Goal: Task Accomplishment & Management: Use online tool/utility

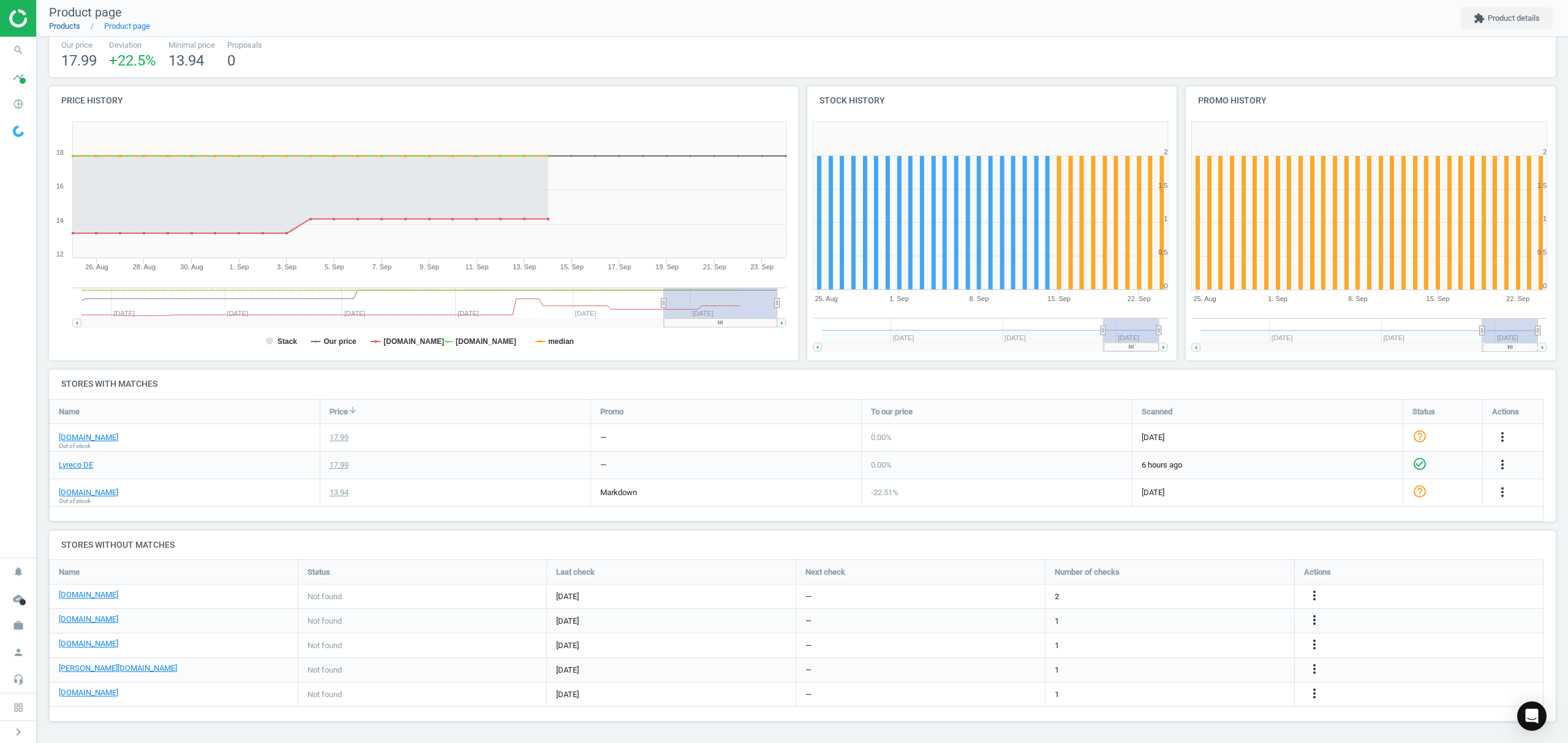
click at [62, 25] on link "Products" at bounding box center [64, 26] width 31 height 10
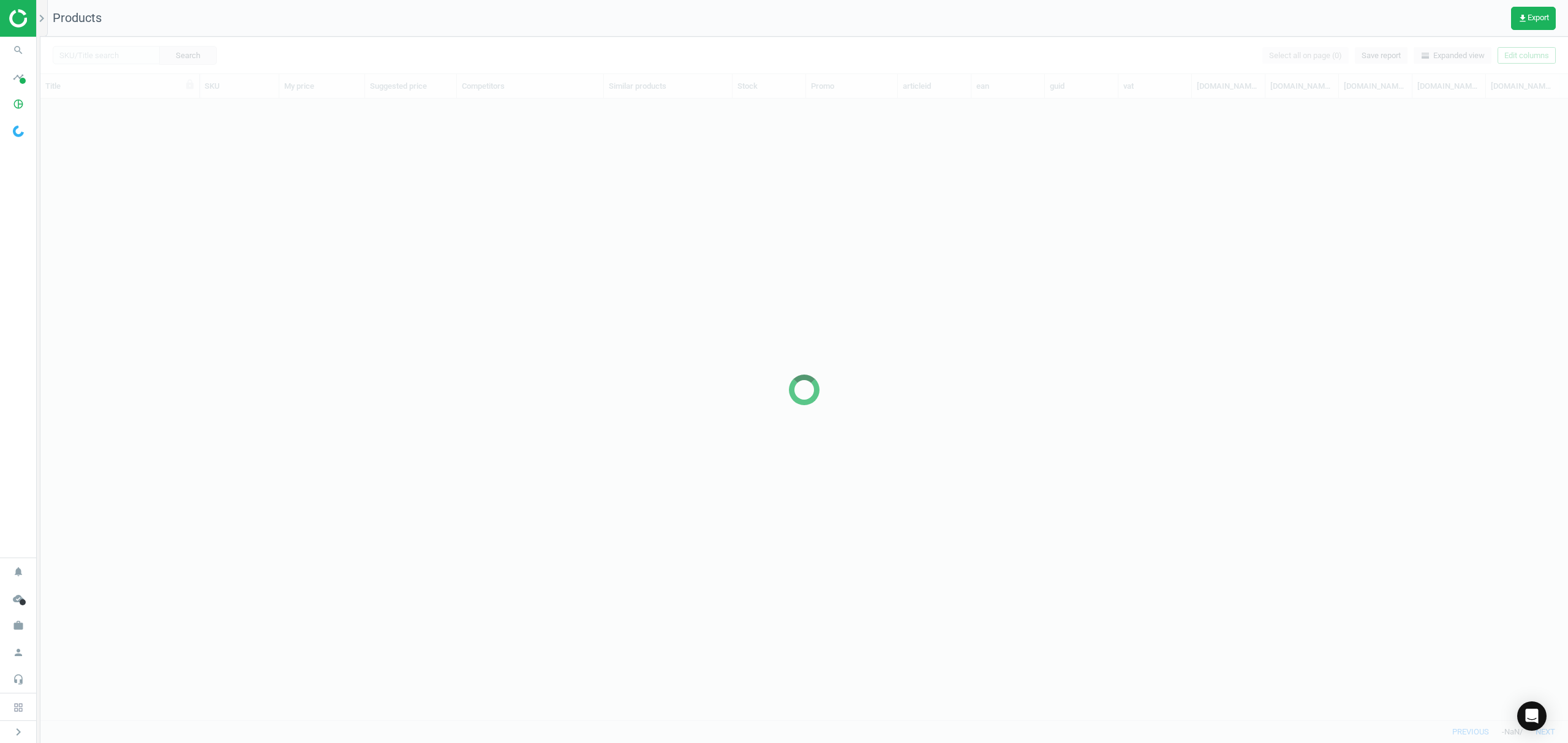
scroll to position [596, 1514]
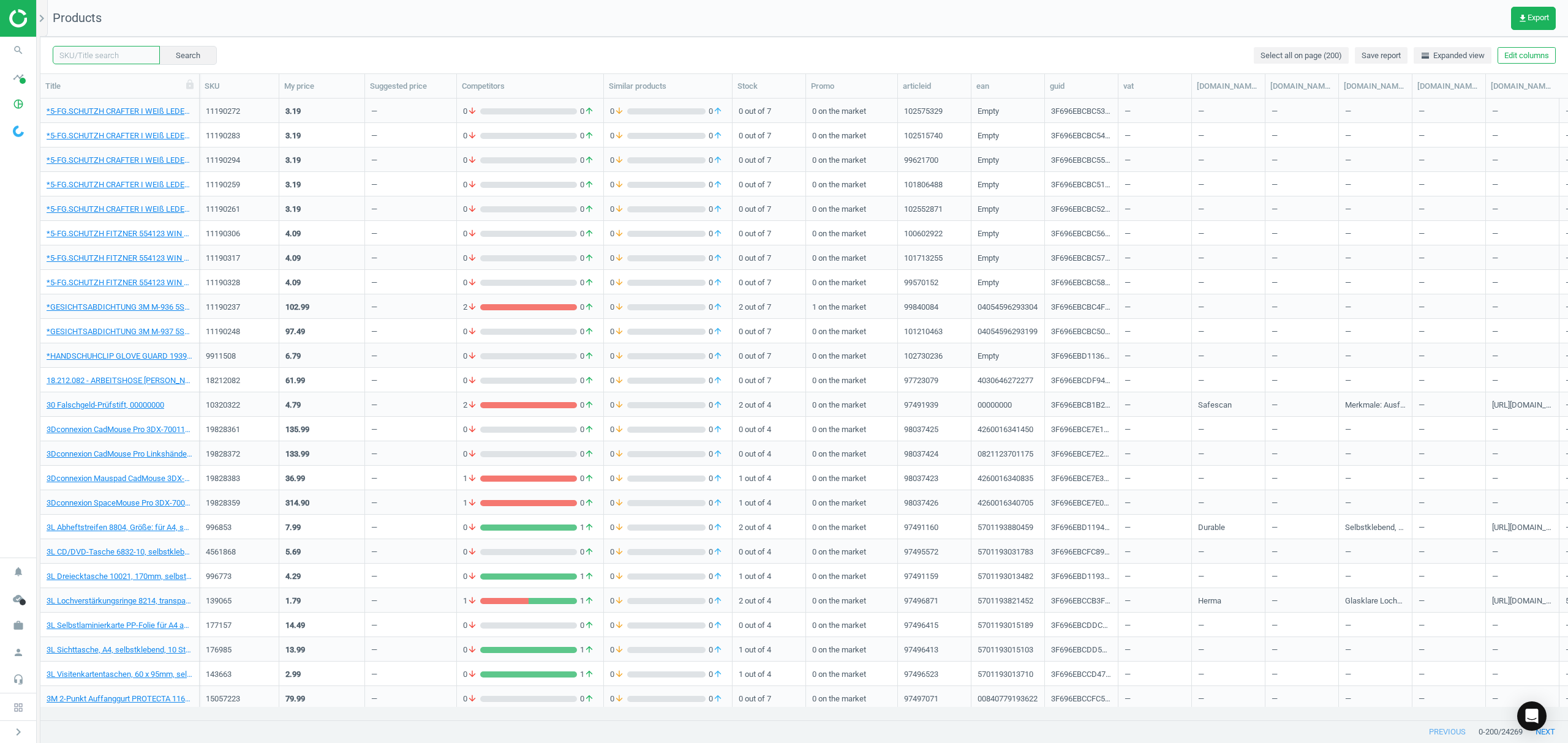
click at [109, 53] on input "text" at bounding box center [106, 55] width 107 height 18
paste input "1092105"
type input "1092105"
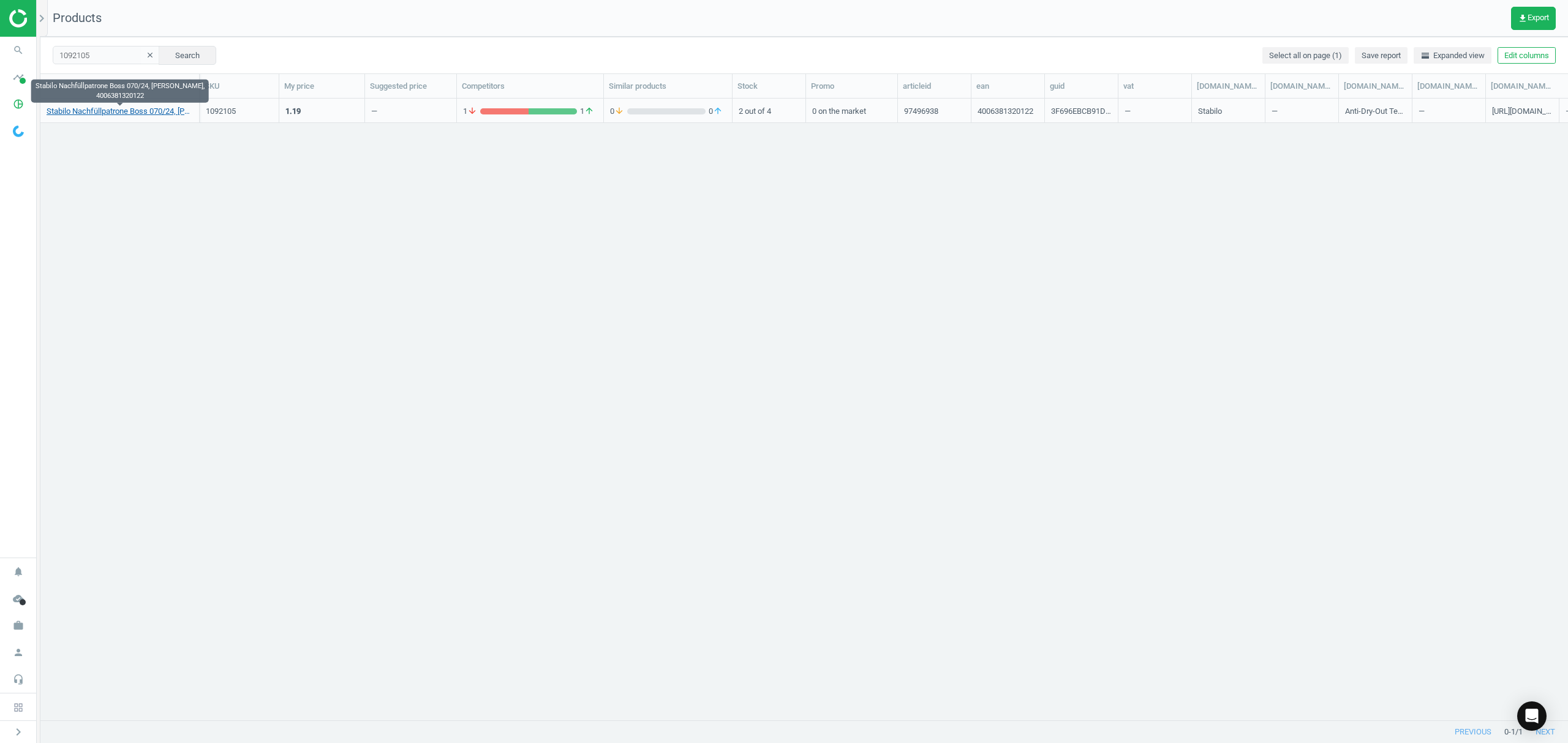
click at [104, 109] on link "Stabilo Nachfüllpatrone Boss 070/24, gelb, 4006381320122" at bounding box center [119, 111] width 146 height 11
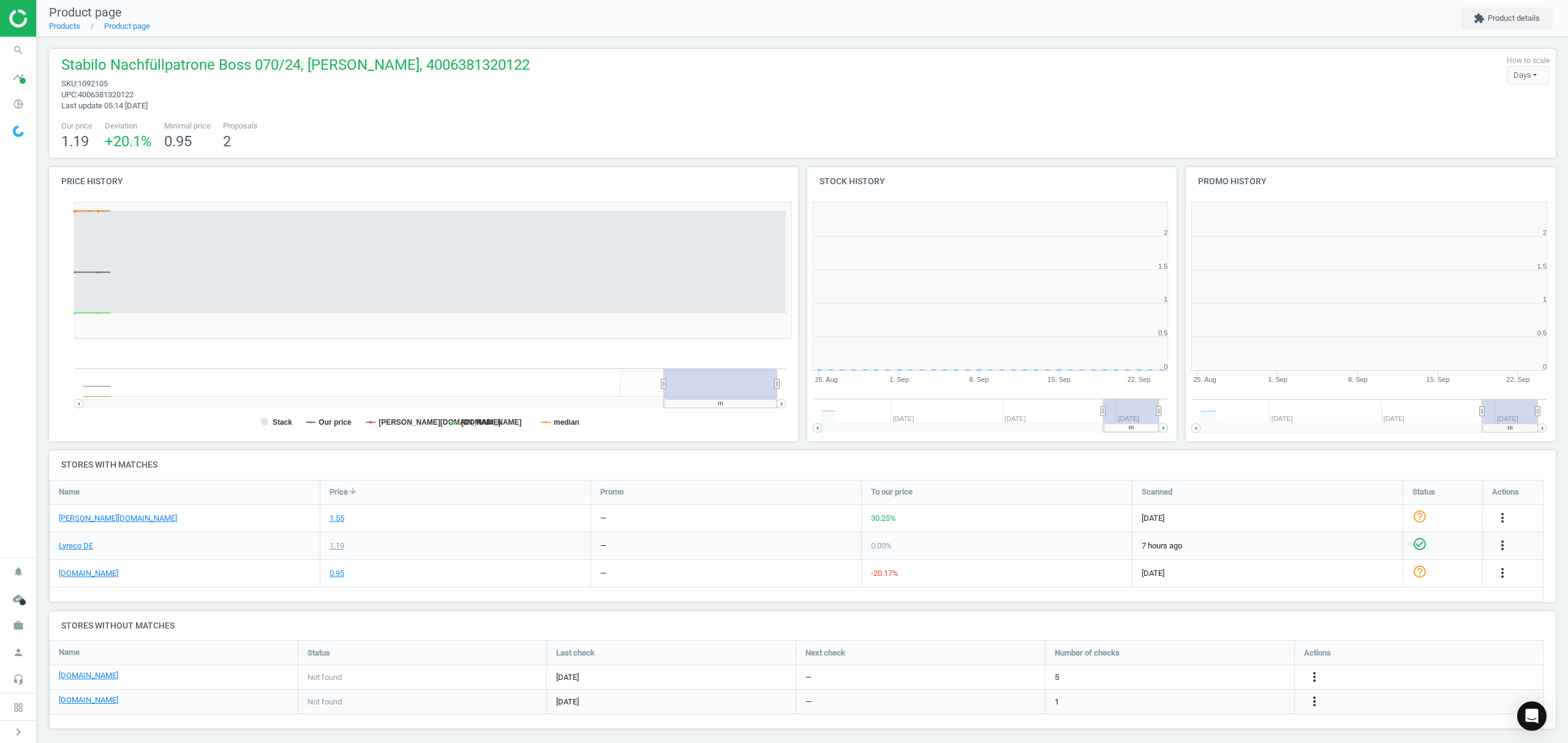
scroll to position [270, 767]
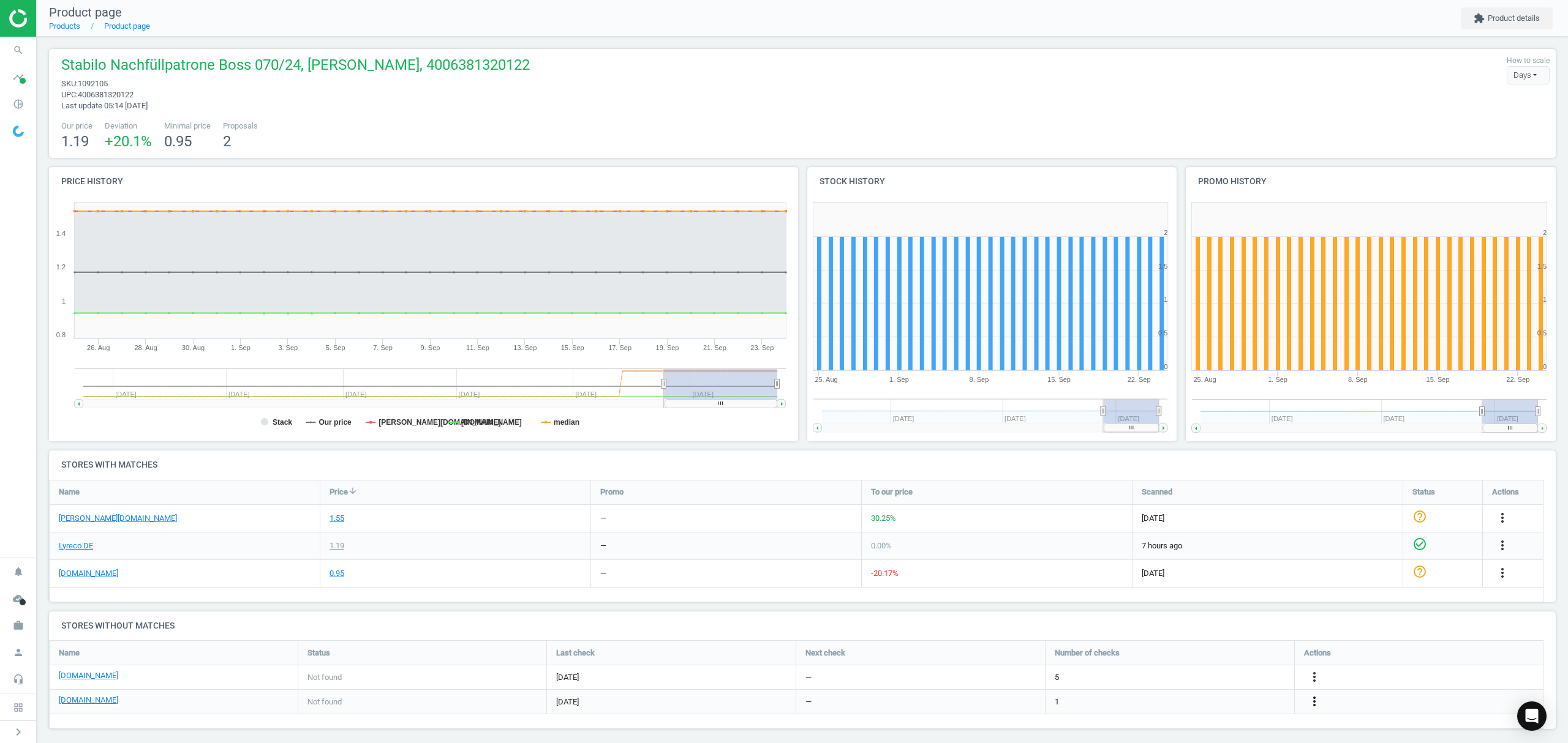
click at [1313, 702] on icon "more_vert" at bounding box center [1313, 701] width 14 height 14
click at [1174, 706] on link "Edit URL/product option" at bounding box center [1218, 703] width 168 height 19
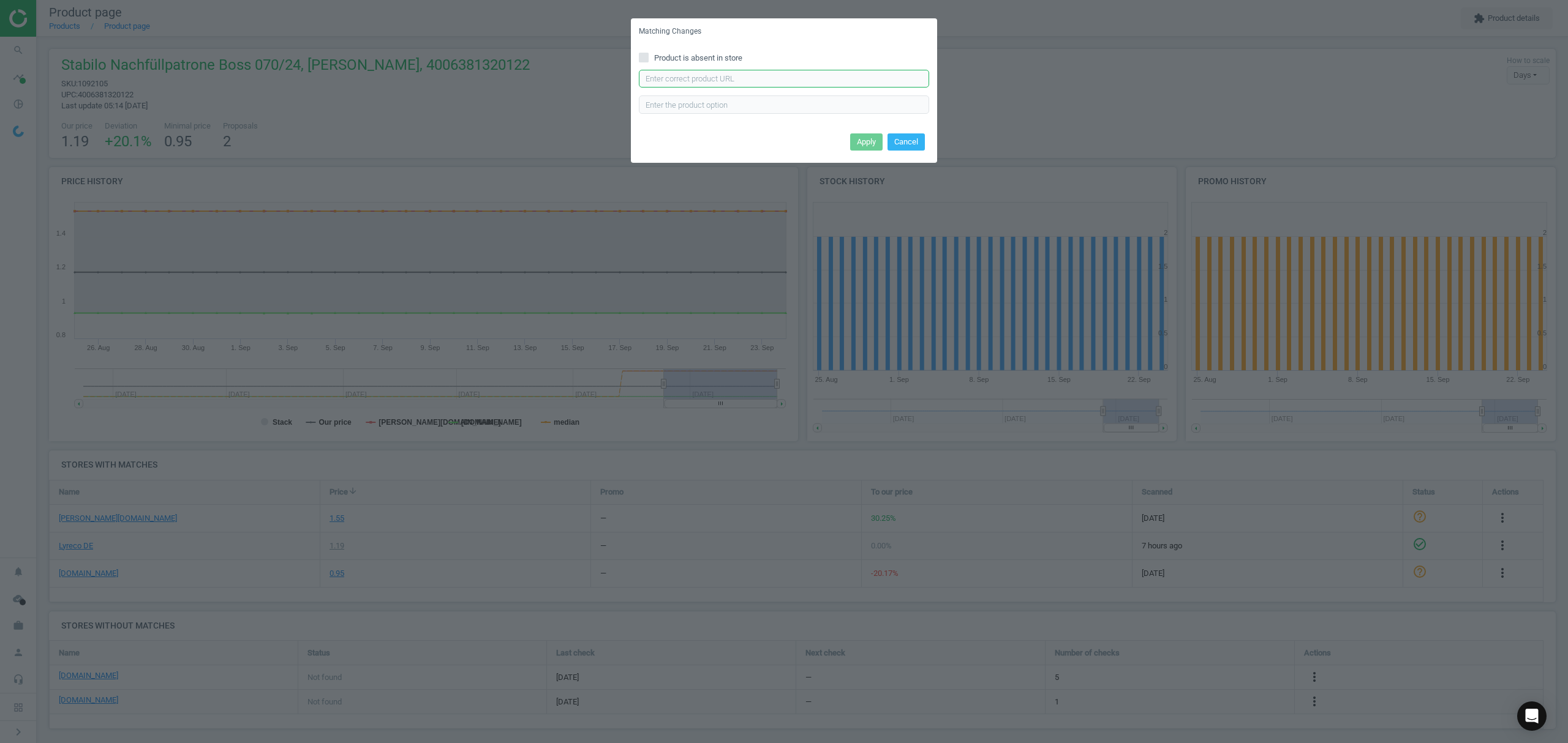
click at [735, 76] on input "text" at bounding box center [784, 79] width 290 height 18
paste input "[URL][DOMAIN_NAME]"
type input "[URL][DOMAIN_NAME]"
click at [860, 141] on button "Apply" at bounding box center [866, 142] width 33 height 17
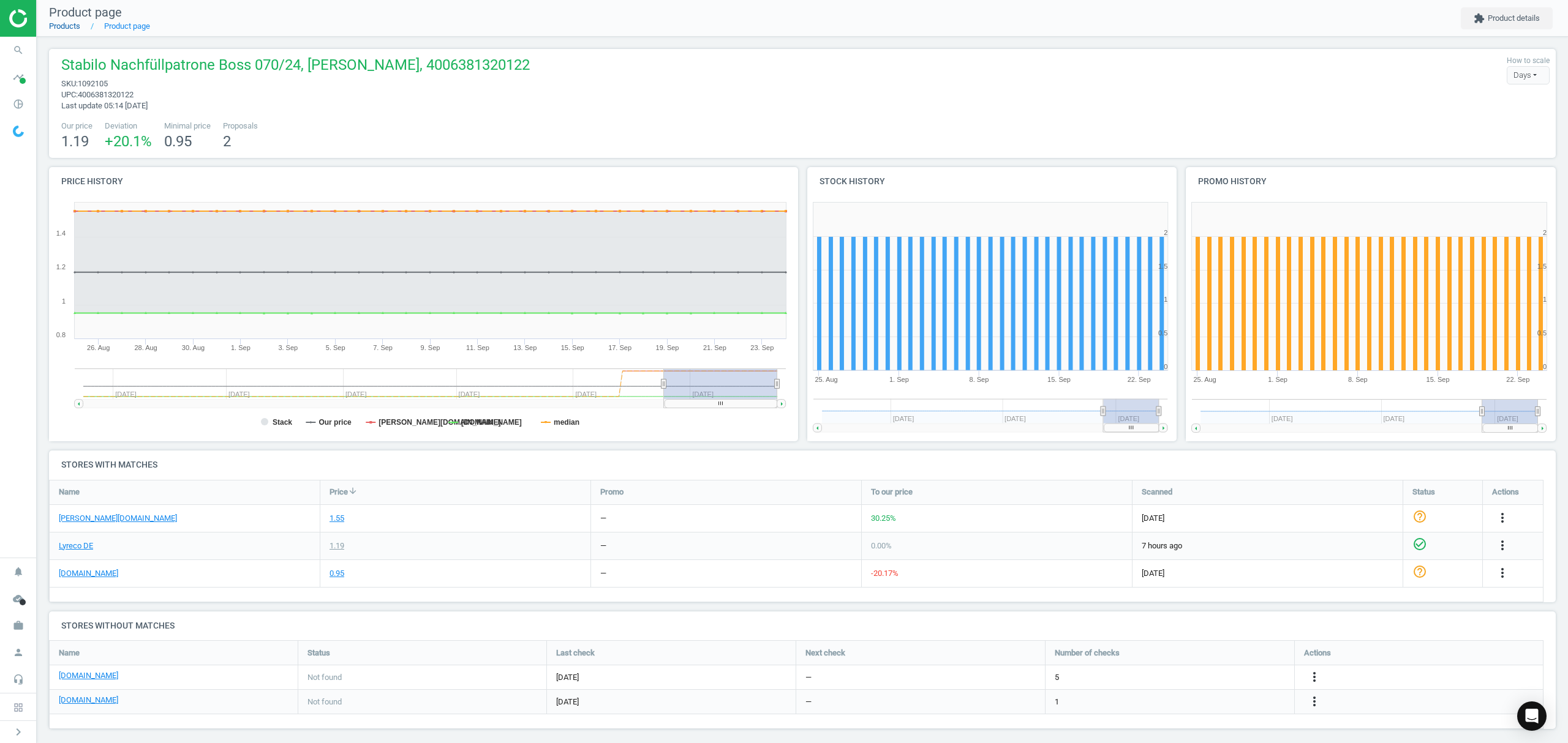
click at [65, 27] on link "Products" at bounding box center [64, 26] width 31 height 10
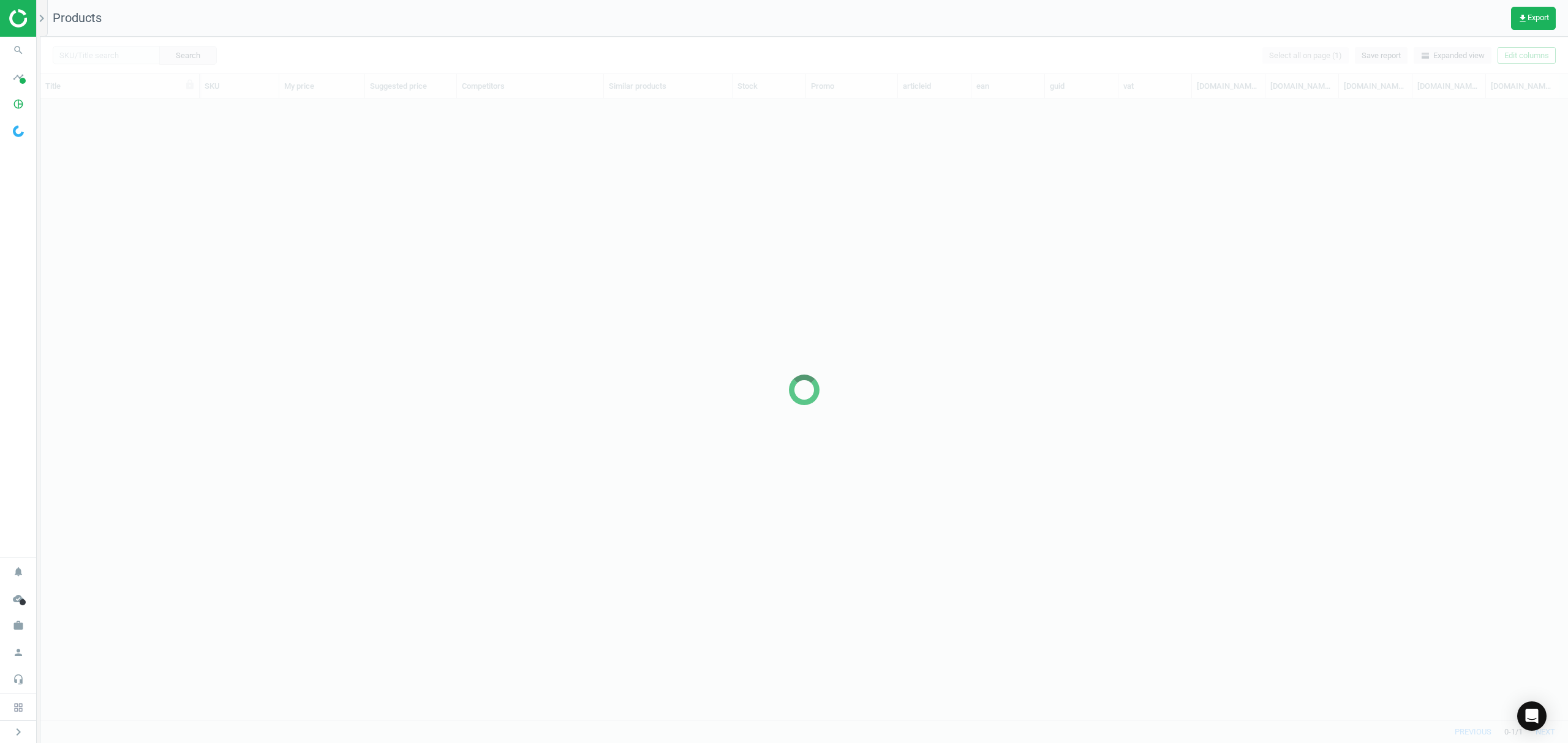
scroll to position [596, 1514]
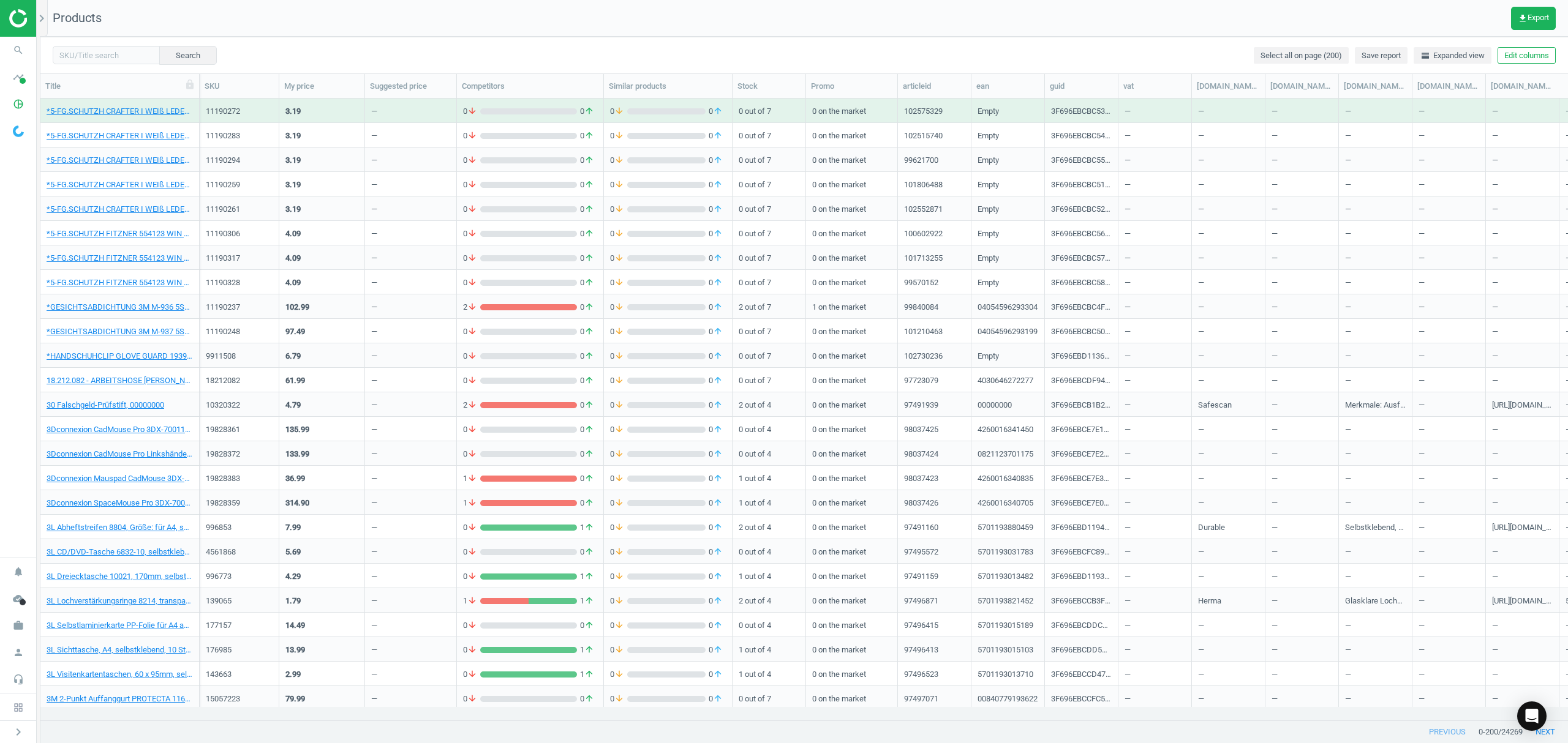
click at [102, 44] on div "Search Select all on page (200) Save report horizontal_split Expanded view Edit…" at bounding box center [804, 55] width 1528 height 37
click at [104, 50] on input "text" at bounding box center [106, 55] width 107 height 18
paste input "370634"
type input "370634"
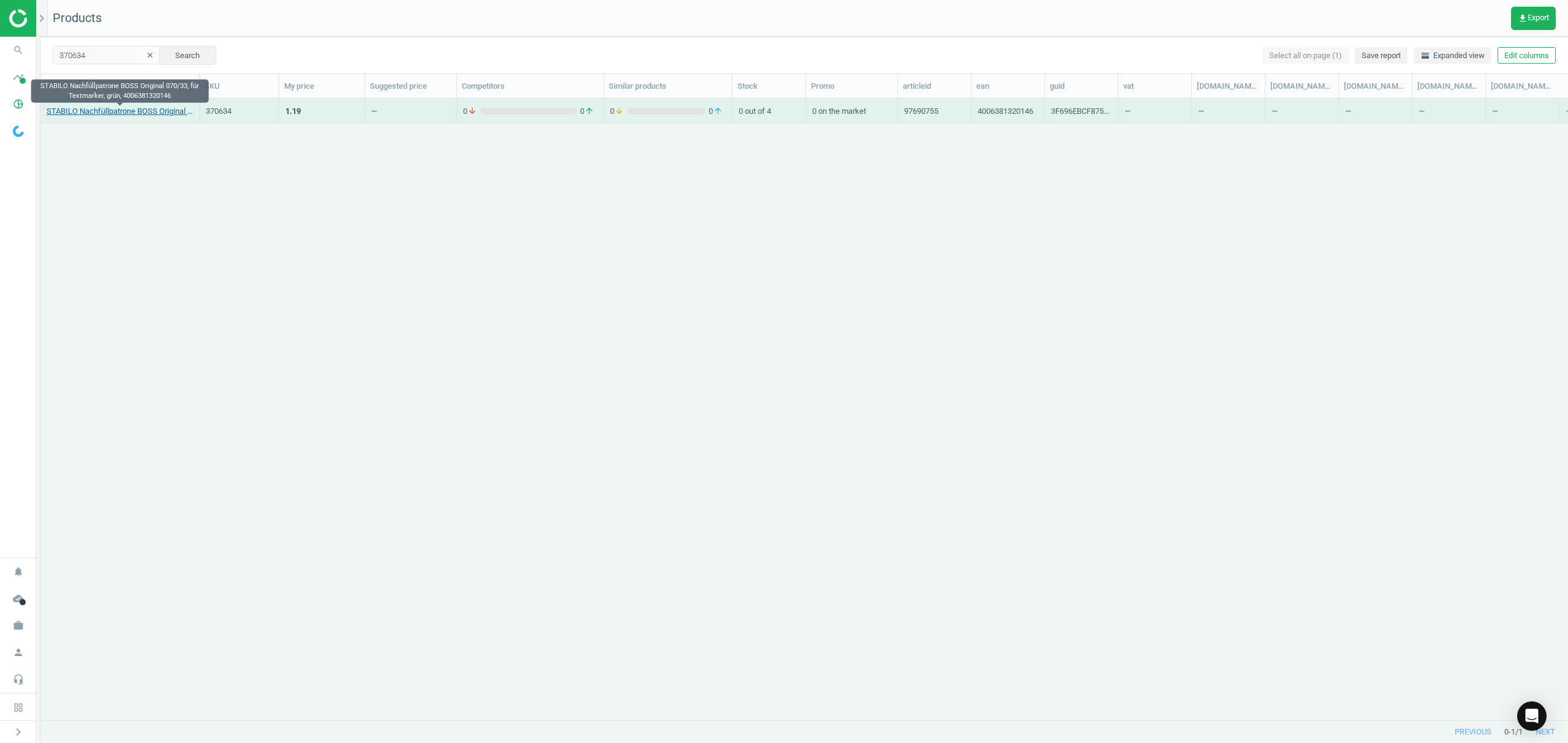
click at [129, 111] on link "STABILO Nachfüllpatrone BOSS Original 070/33, für Textmarker, grün, 40063813201…" at bounding box center [119, 111] width 146 height 11
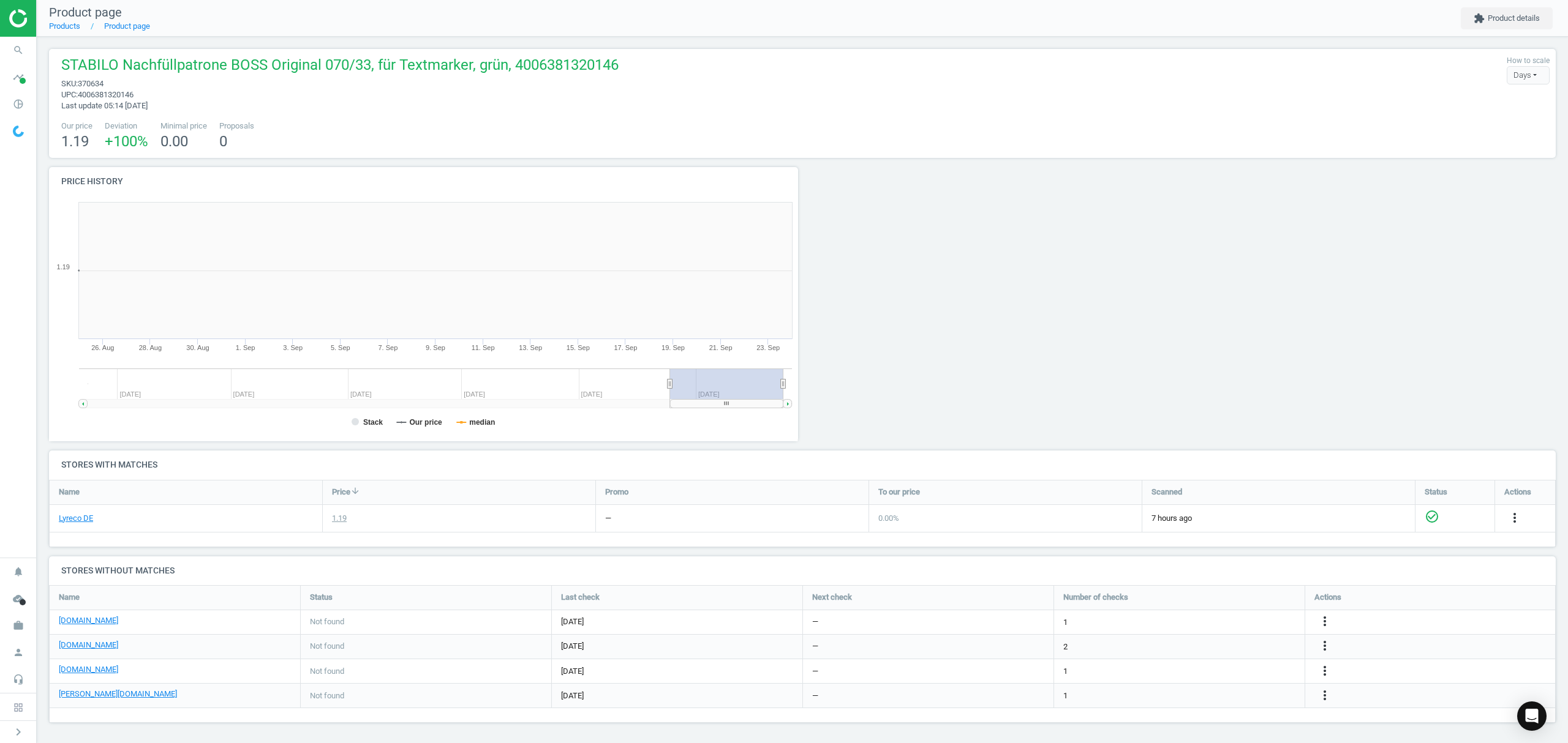
scroll to position [270, 767]
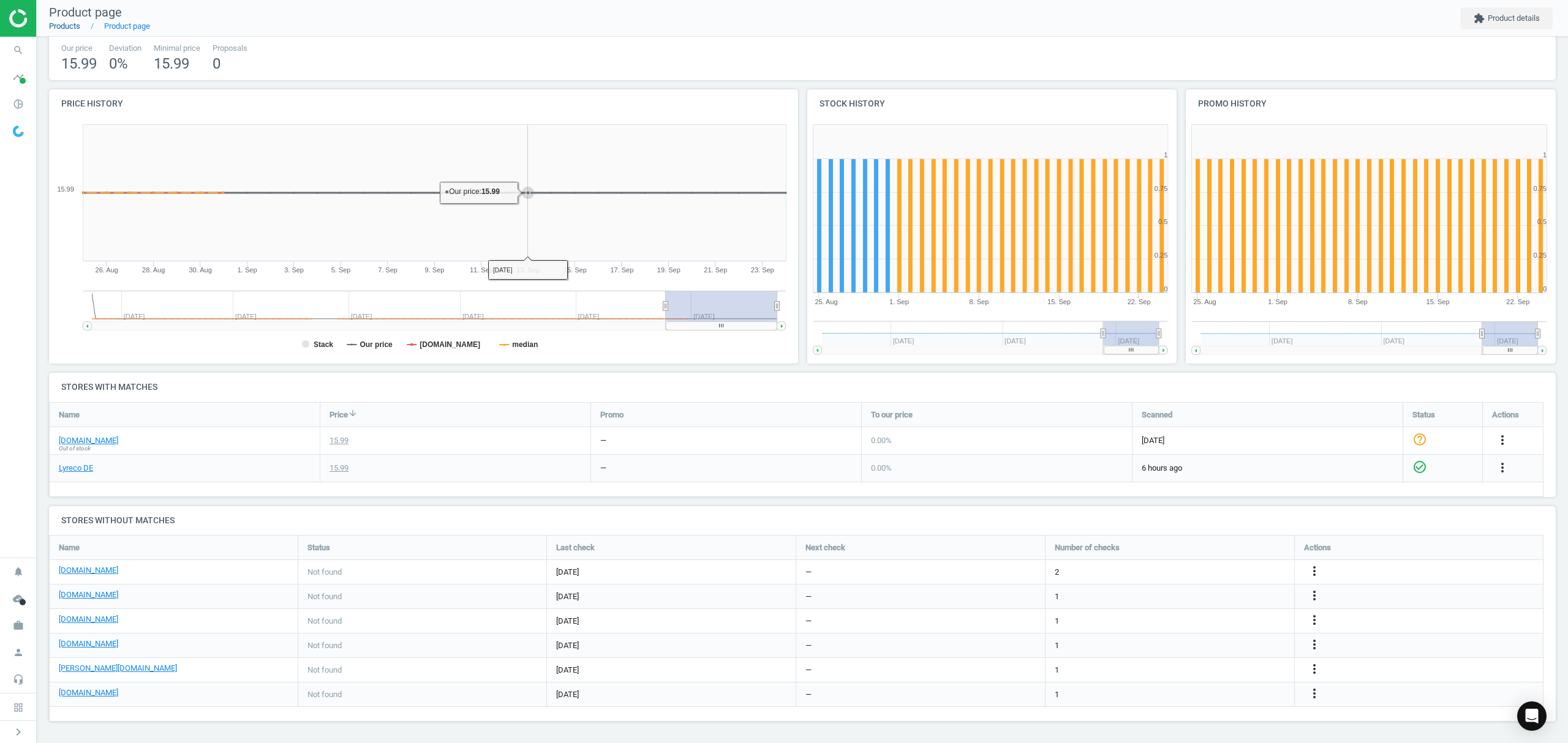
click at [67, 22] on link "Products" at bounding box center [64, 26] width 31 height 10
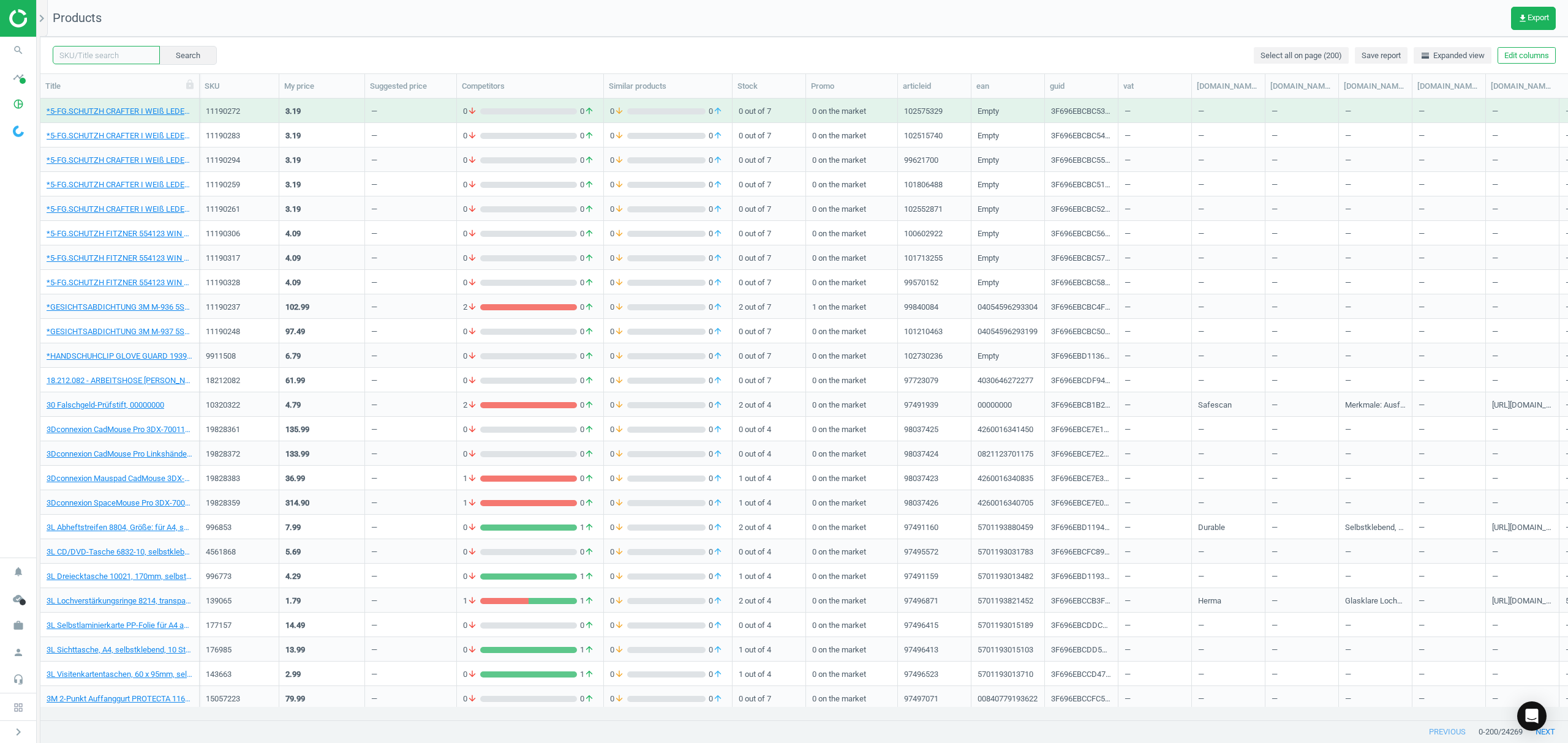
click at [130, 52] on input "text" at bounding box center [106, 55] width 107 height 18
paste input "1092105"
type input "1092105"
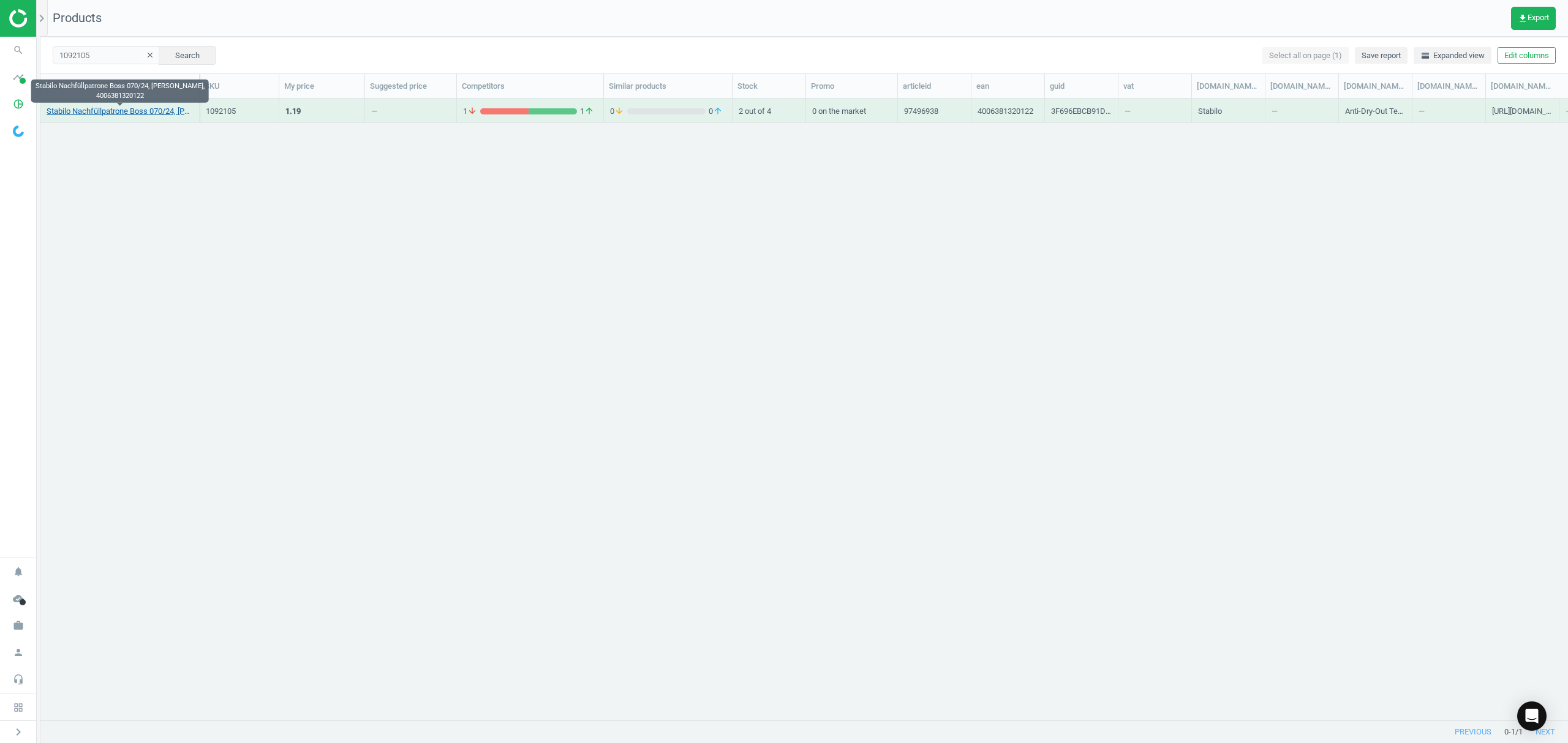
click at [135, 109] on link "Stabilo Nachfüllpatrone Boss 070/24, gelb, 4006381320122" at bounding box center [119, 111] width 146 height 11
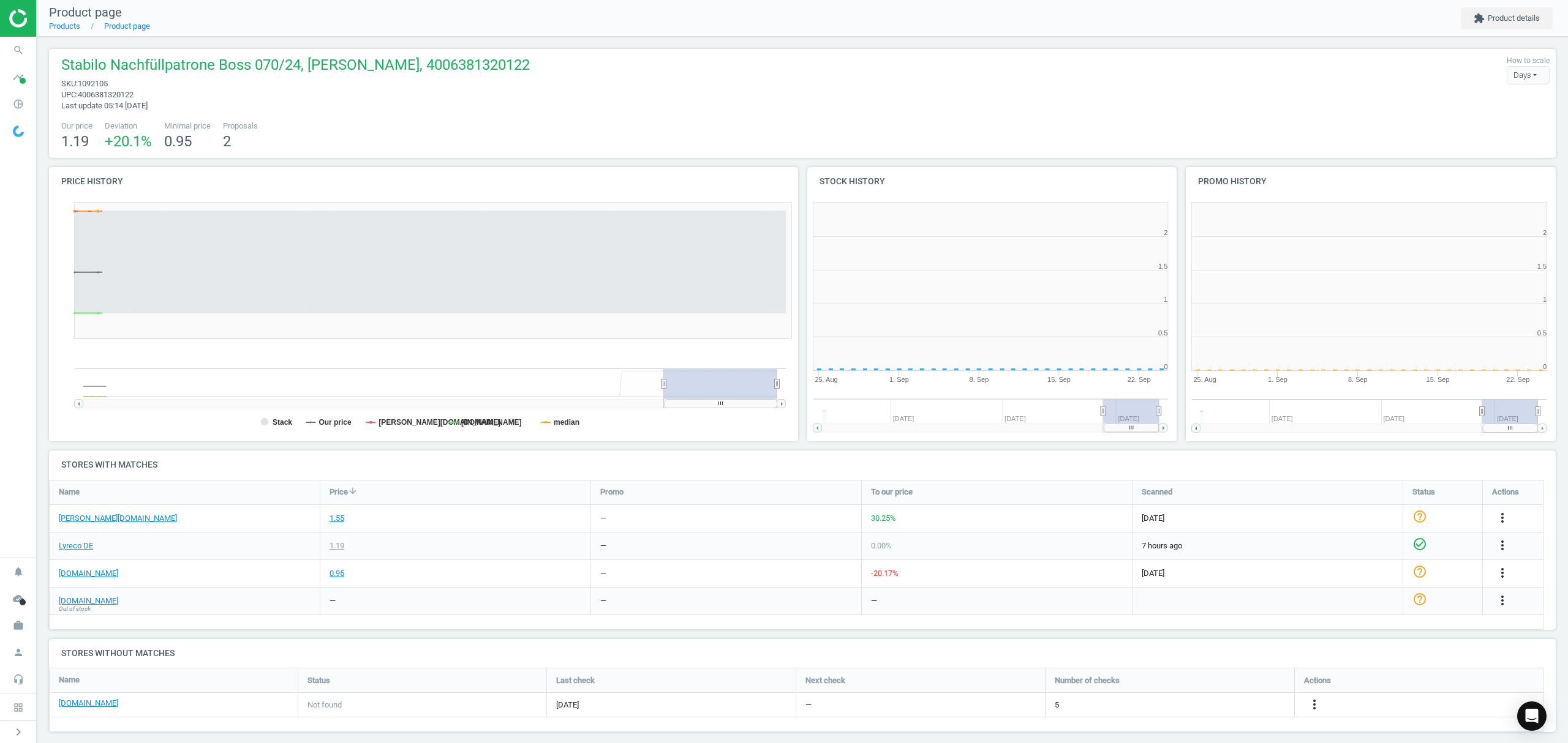
scroll to position [270, 767]
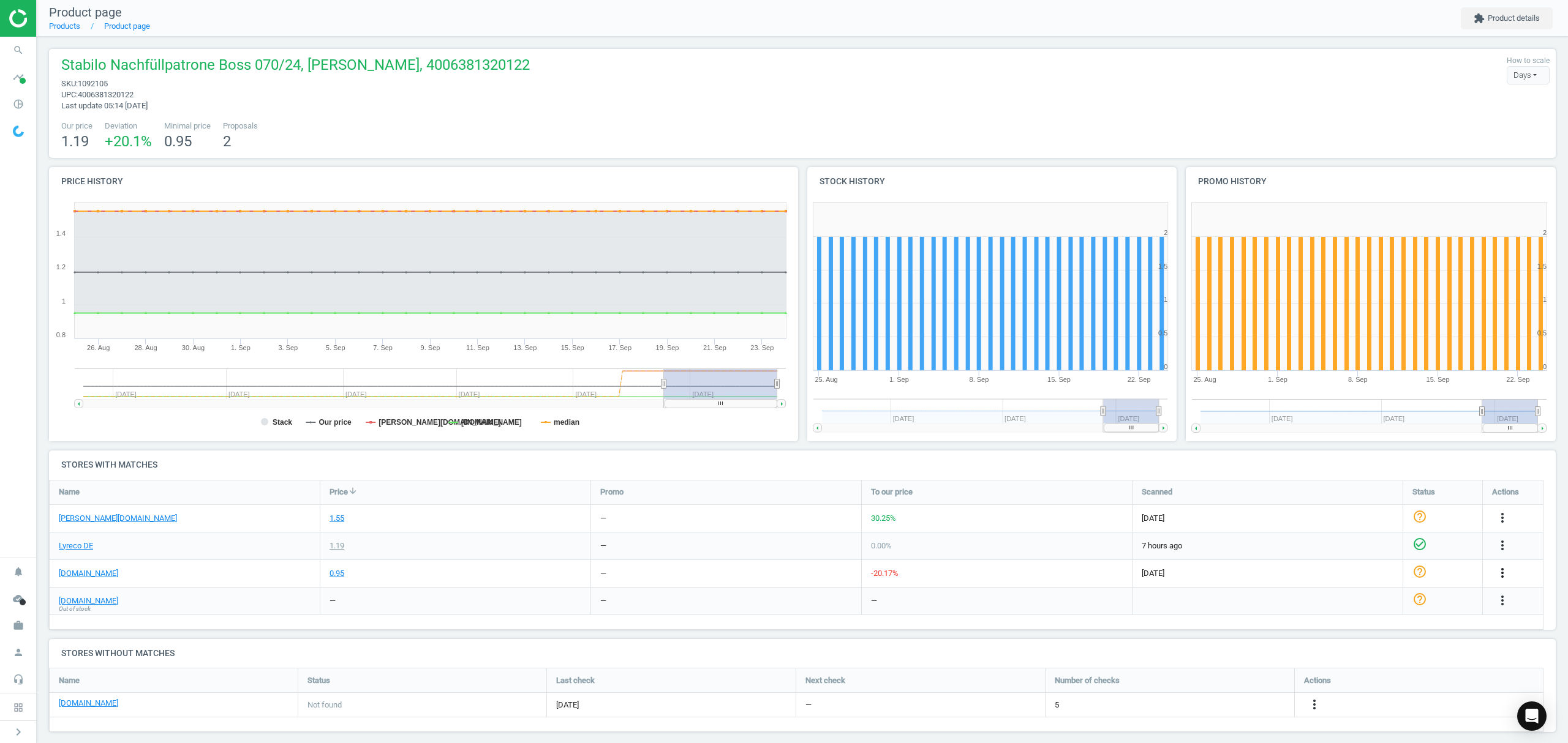
click at [1504, 575] on icon "more_vert" at bounding box center [1502, 573] width 14 height 14
click at [1378, 603] on link "Edit URL/product option" at bounding box center [1406, 603] width 168 height 19
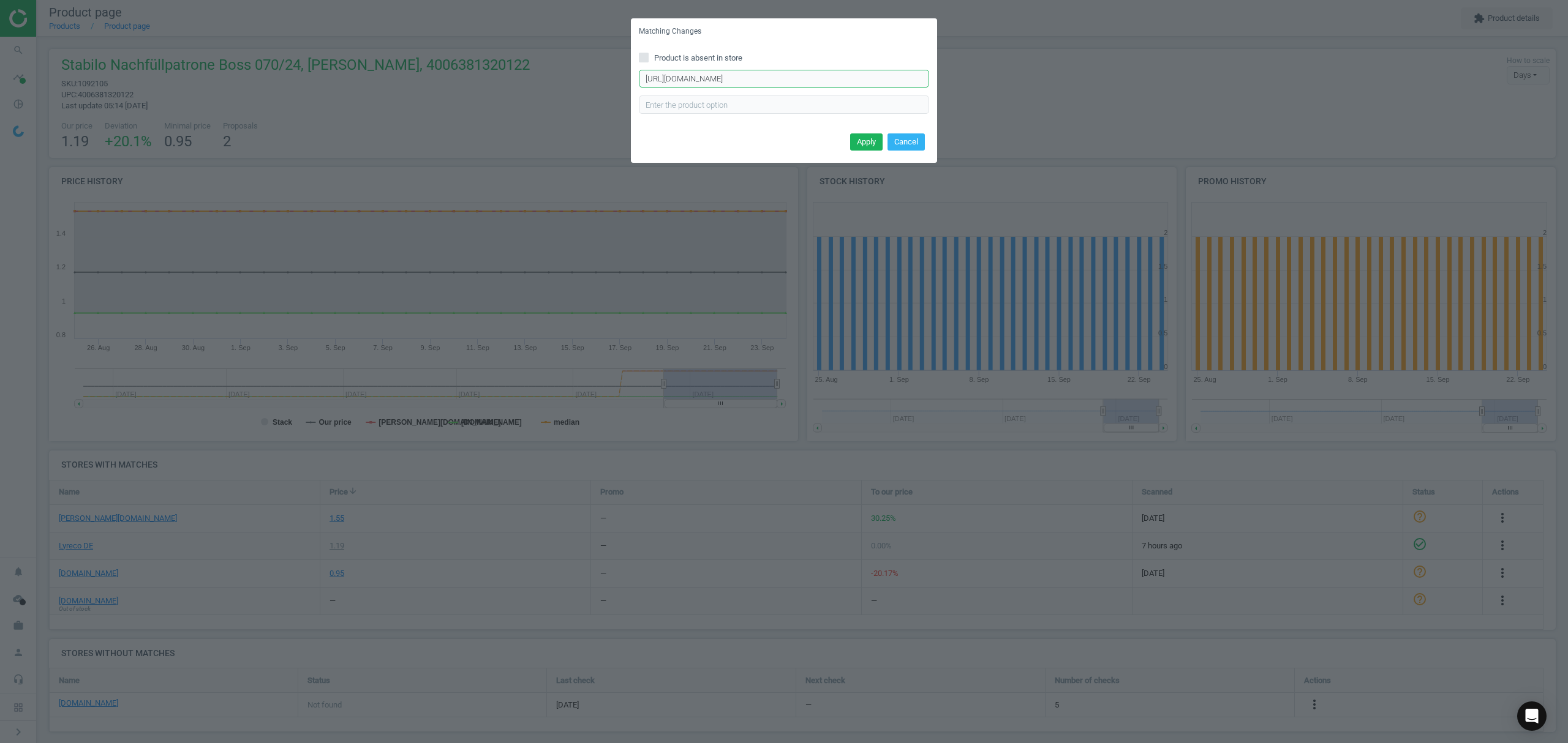
click at [800, 82] on input "https://www.bueromarkt-ag.de/textmarker_stabilo_boss_original_7024%2Cp-70ge.html" at bounding box center [784, 79] width 290 height 18
click at [800, 80] on input "https://www.bueromarkt-ag.de/textmarker_stabilo_boss_original_7024%2Cp-70ge.html" at bounding box center [784, 79] width 290 height 18
paste input "nachfuelltusche_stabilo_boss_original_refill_gelb,p-070-24"
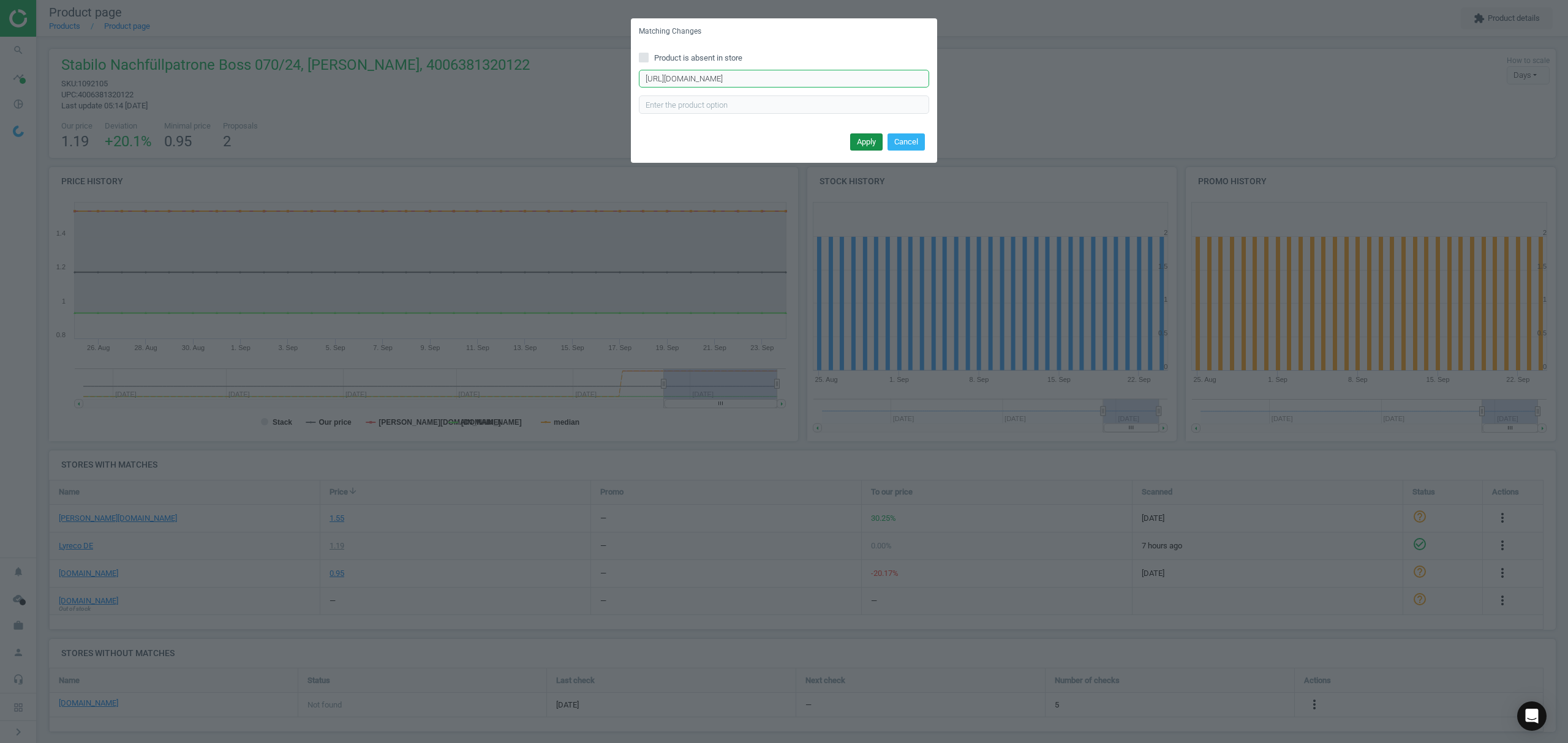
type input "https://www.bueromarkt-ag.de/nachfuelltusche_stabilo_boss_original_refill_gelb,…"
click at [863, 137] on button "Apply" at bounding box center [866, 142] width 33 height 17
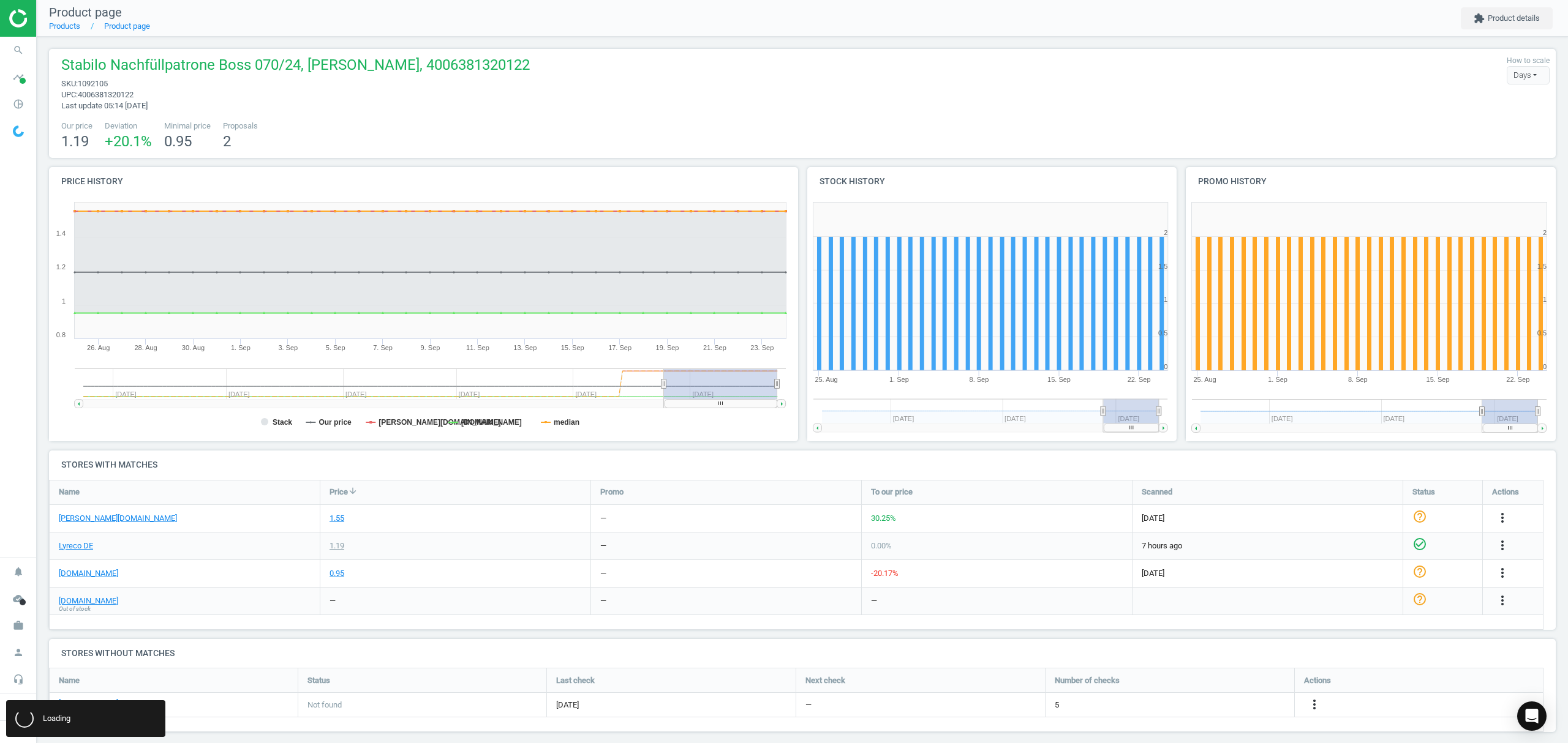
scroll to position [0, 0]
click at [1503, 515] on icon "more_vert" at bounding box center [1502, 517] width 14 height 14
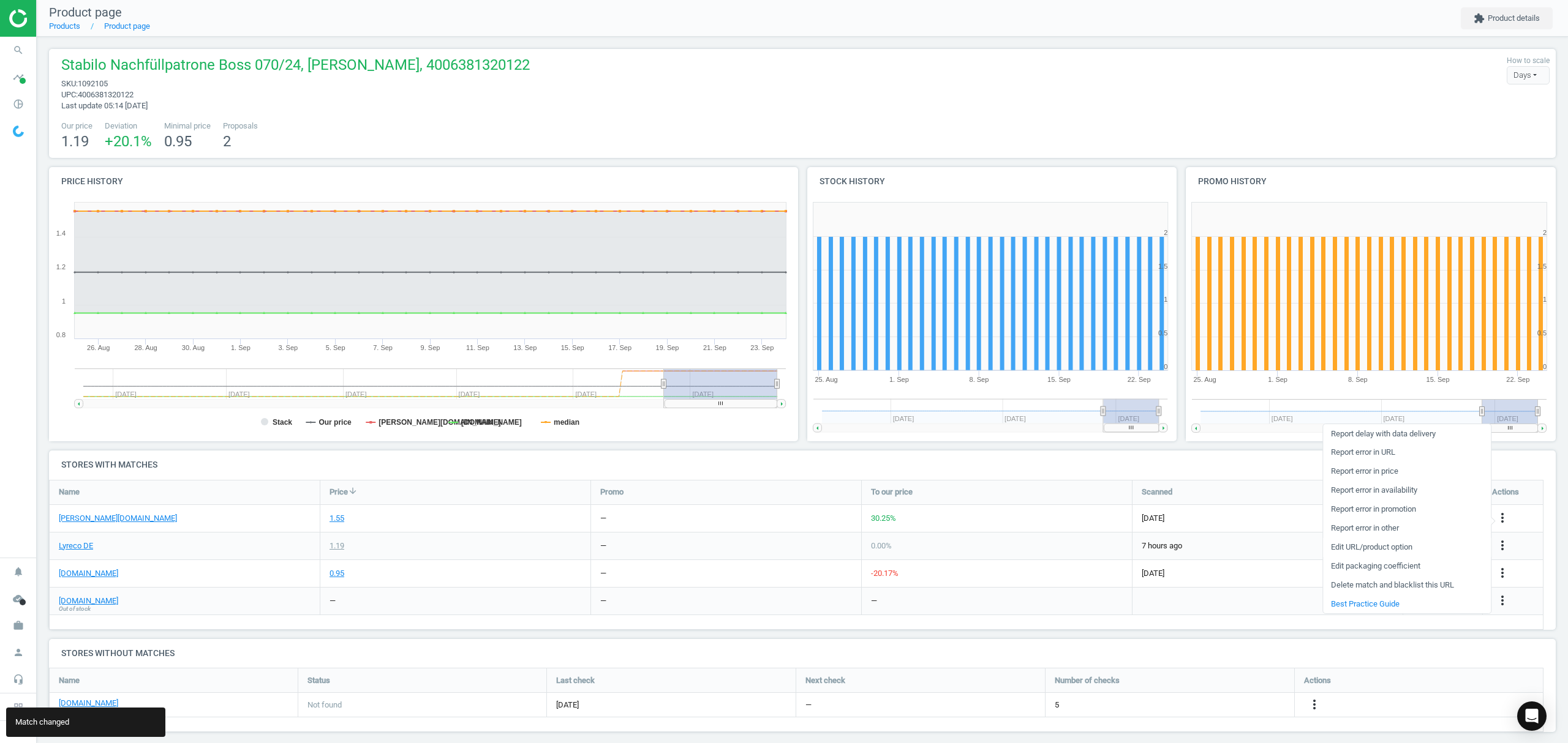
click at [1374, 542] on link "Edit URL/product option" at bounding box center [1406, 548] width 168 height 19
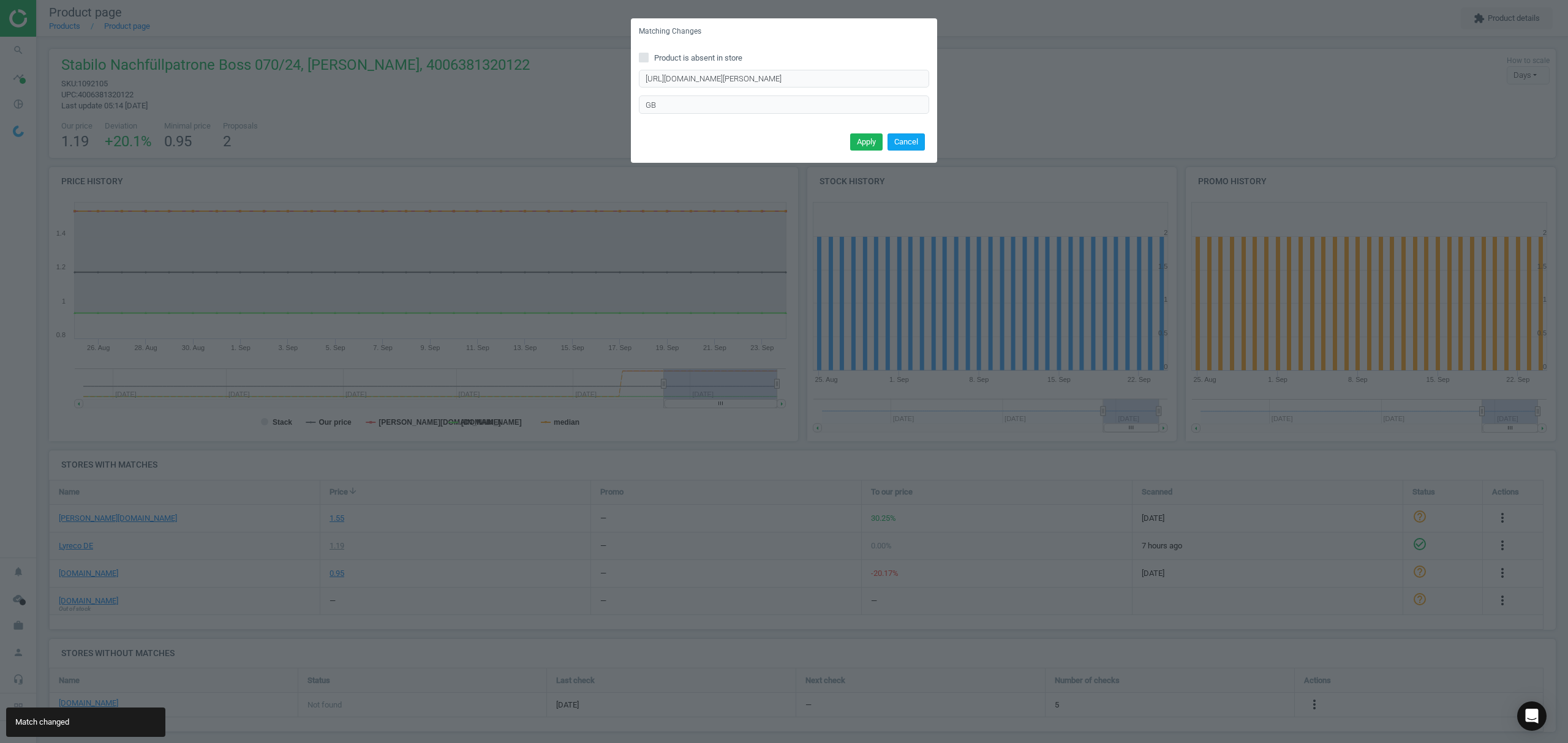
click at [910, 139] on button "Cancel" at bounding box center [906, 142] width 37 height 17
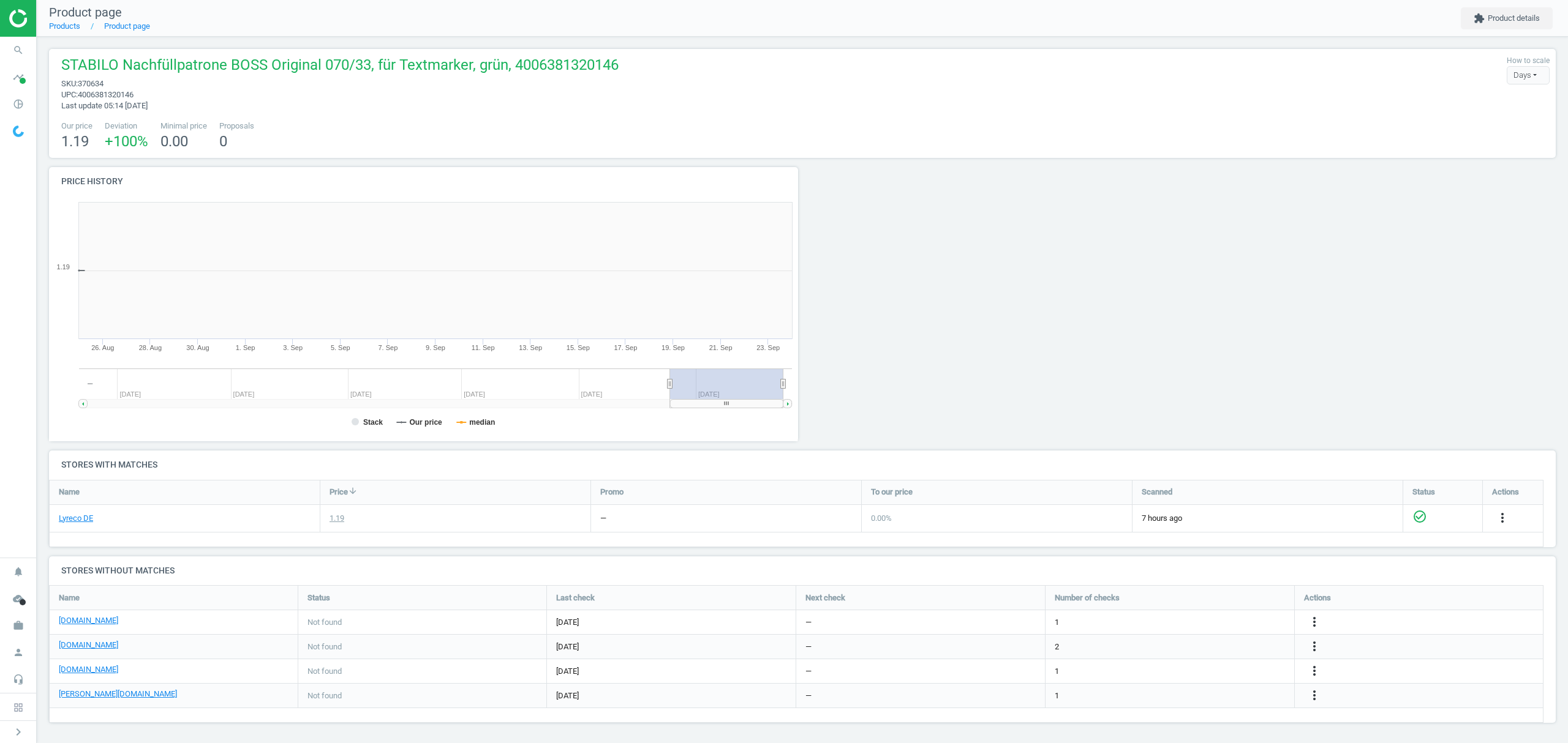
scroll to position [270, 767]
drag, startPoint x: 1316, startPoint y: 697, endPoint x: 1309, endPoint y: 697, distance: 7.0
click at [1311, 697] on icon "more_vert" at bounding box center [1313, 695] width 14 height 14
click at [1191, 699] on link "Edit URL/product option" at bounding box center [1218, 697] width 168 height 19
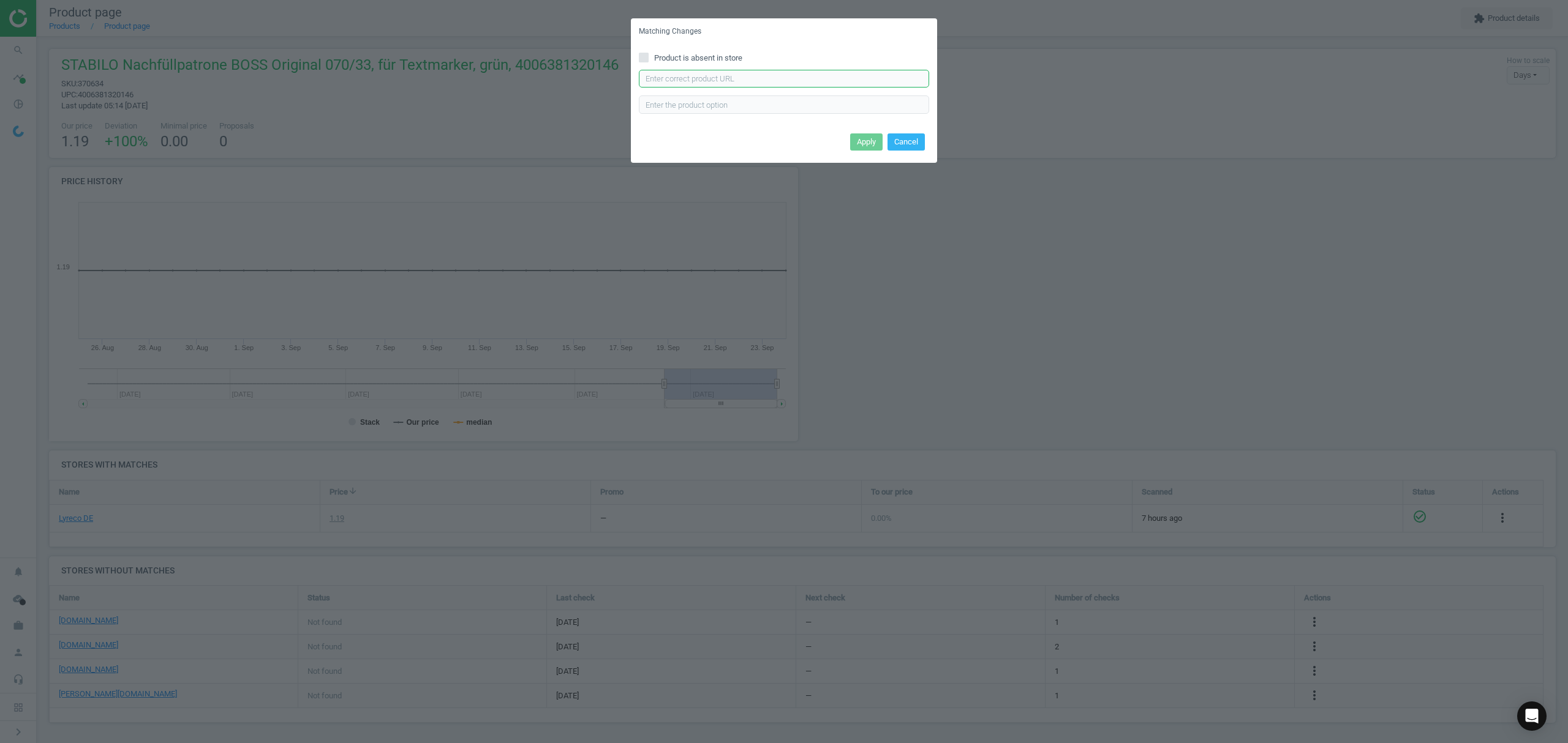
click at [745, 84] on input "text" at bounding box center [784, 79] width 290 height 18
paste input "https://www.otto-office.com/de/STABILO-Textmarker-Nachfuelltinte-BOSS-refill/14…"
type input "https://www.otto-office.com/de/STABILO-Textmarker-Nachfuelltinte-BOSS-refill/14…"
drag, startPoint x: 669, startPoint y: 99, endPoint x: 709, endPoint y: 113, distance: 42.4
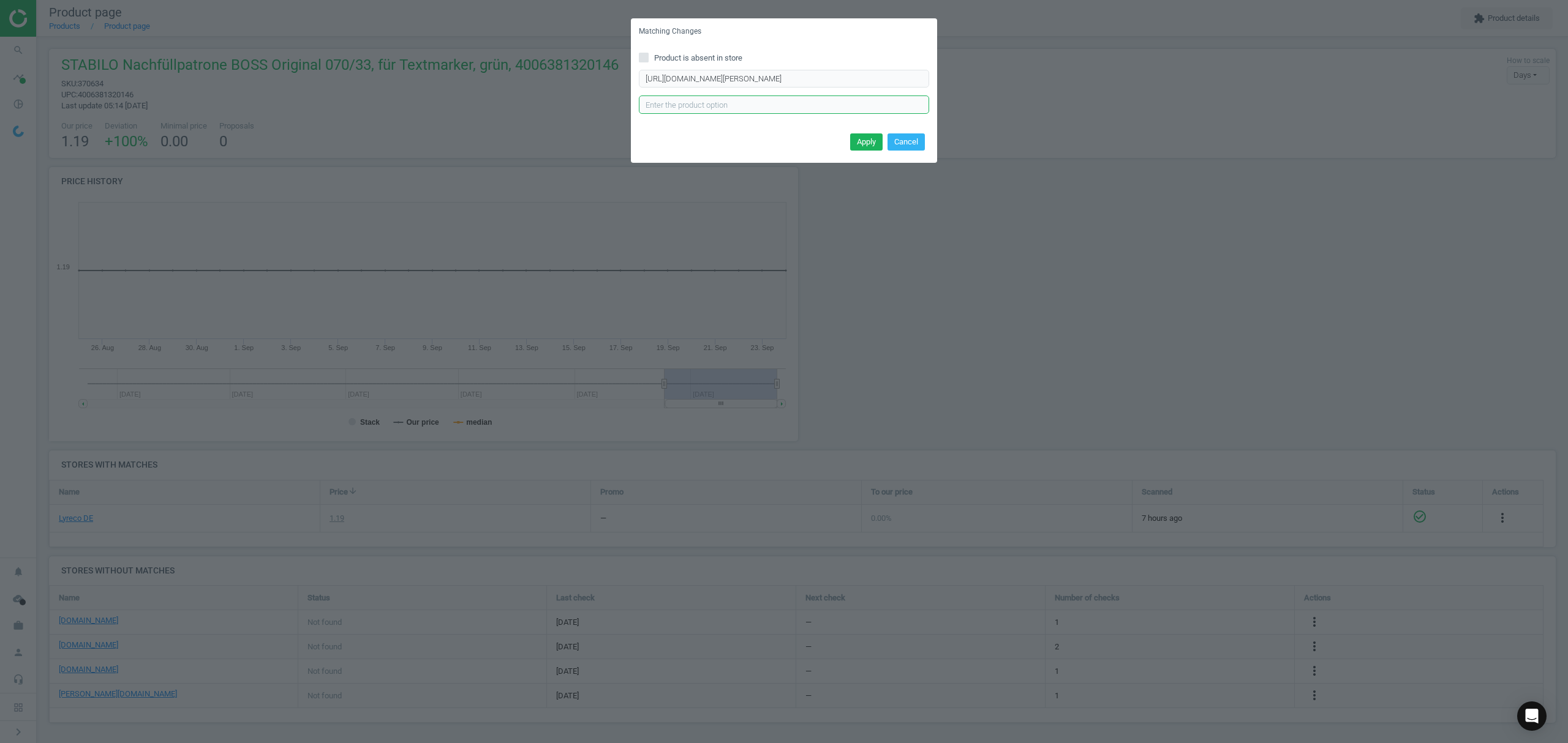
click at [669, 99] on input "text" at bounding box center [784, 104] width 290 height 18
type input "GN"
click at [864, 142] on button "Apply" at bounding box center [866, 142] width 33 height 17
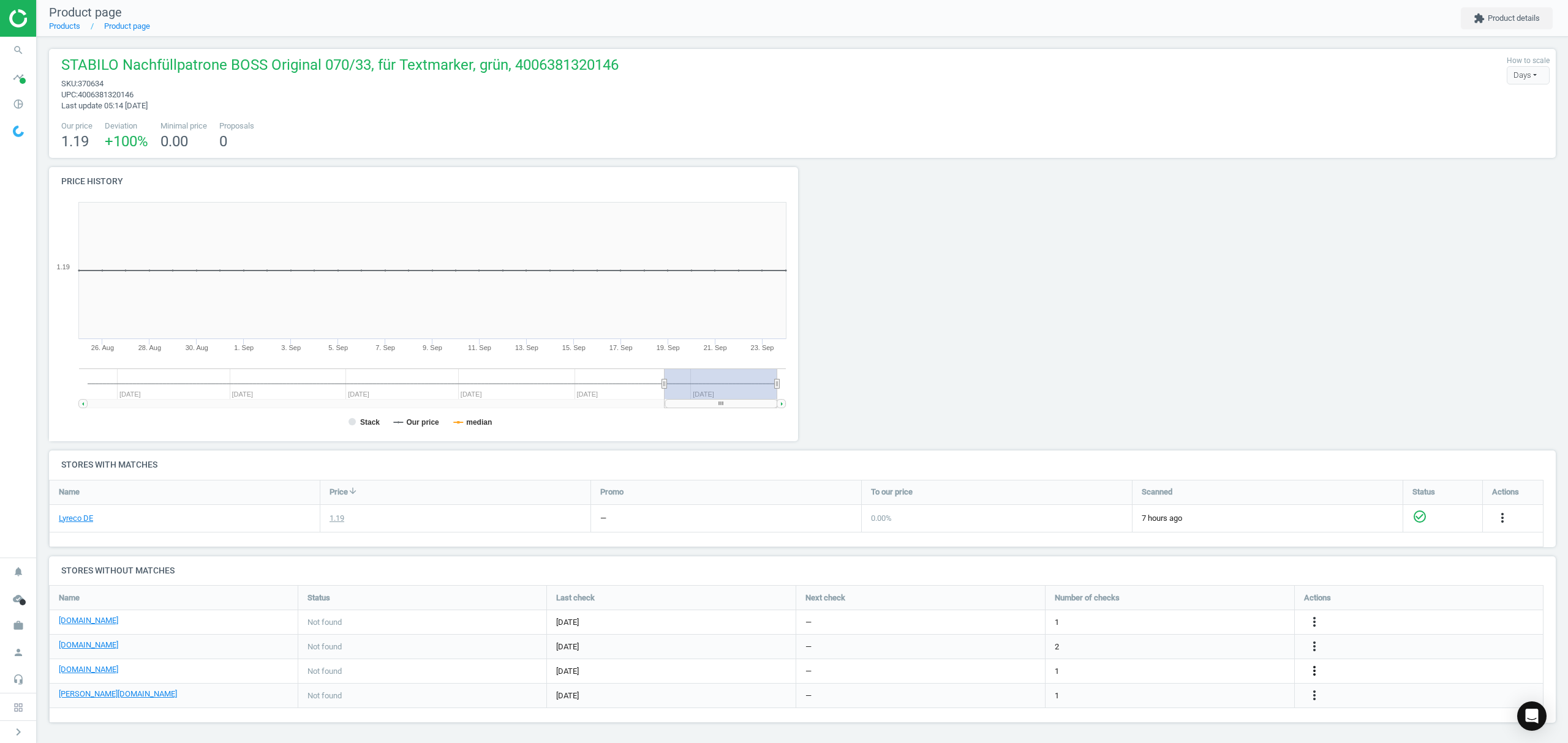
click at [1314, 669] on icon "more_vert" at bounding box center [1313, 671] width 14 height 14
click at [1214, 669] on link "Edit URL/product option" at bounding box center [1218, 673] width 168 height 19
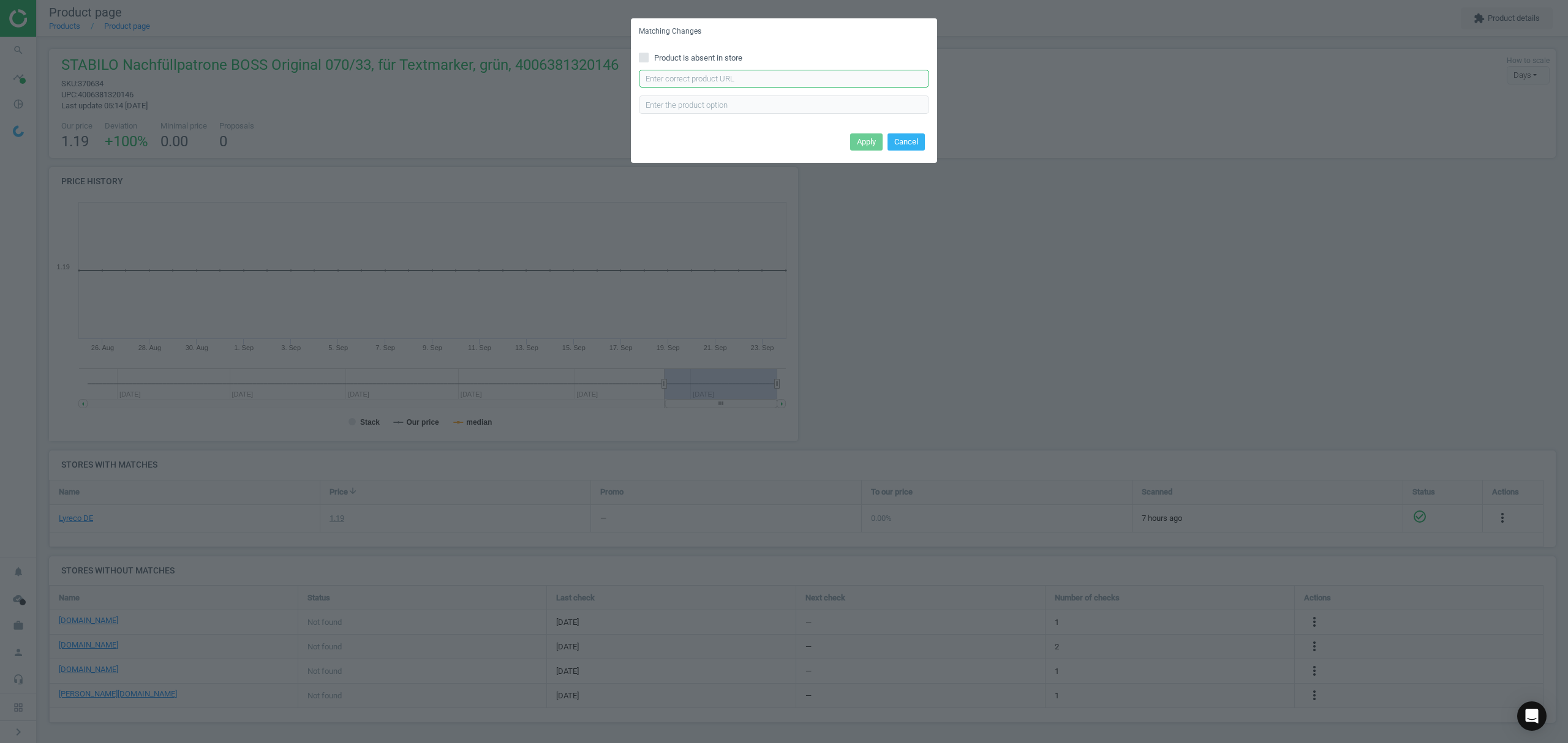
click at [747, 79] on input "text" at bounding box center [784, 79] width 290 height 18
paste input "[URL][DOMAIN_NAME]"
type input "[URL][DOMAIN_NAME]"
click at [856, 140] on button "Apply" at bounding box center [866, 142] width 33 height 17
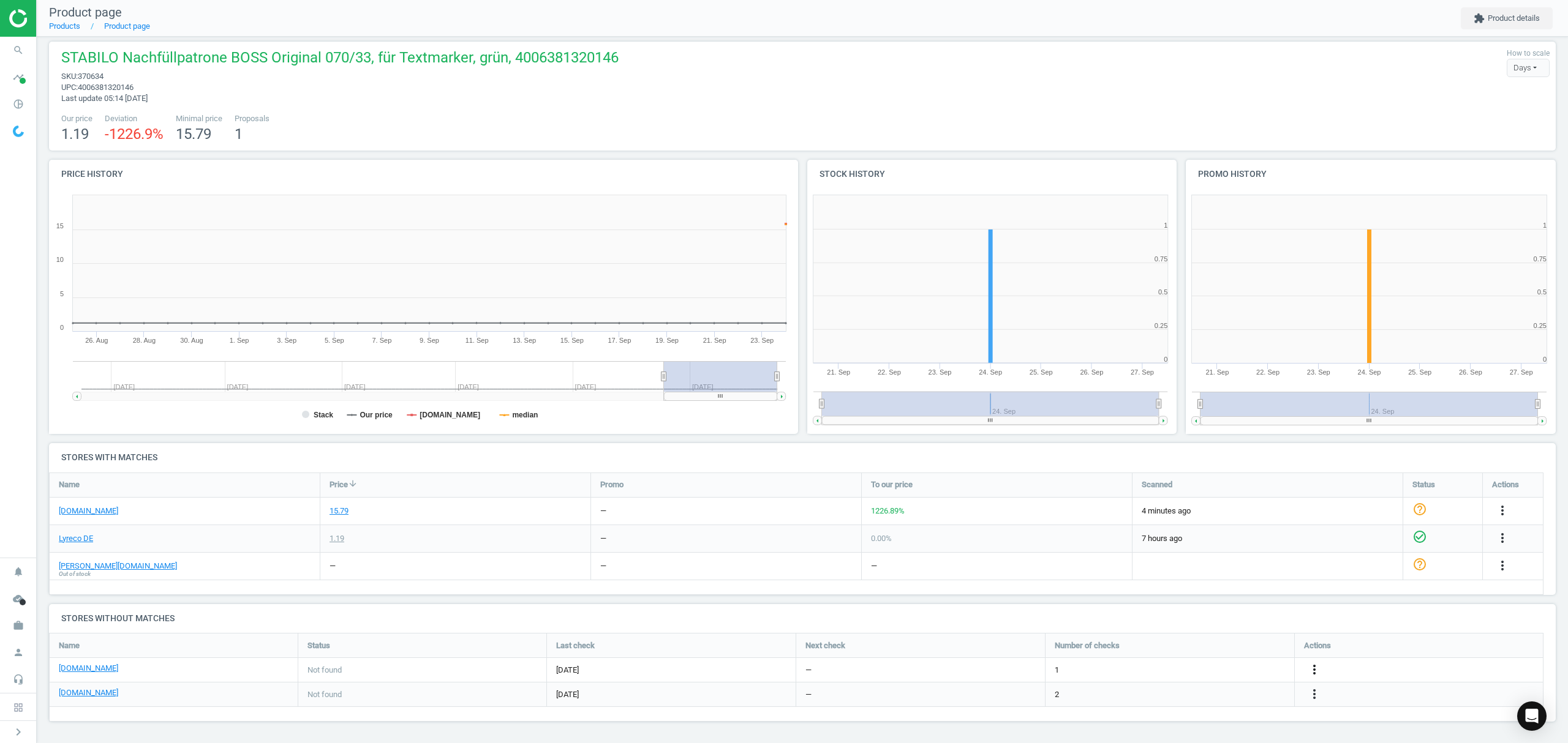
click at [1314, 669] on icon "more_vert" at bounding box center [1313, 669] width 14 height 14
click at [1208, 669] on link "Edit URL/product option" at bounding box center [1218, 670] width 168 height 19
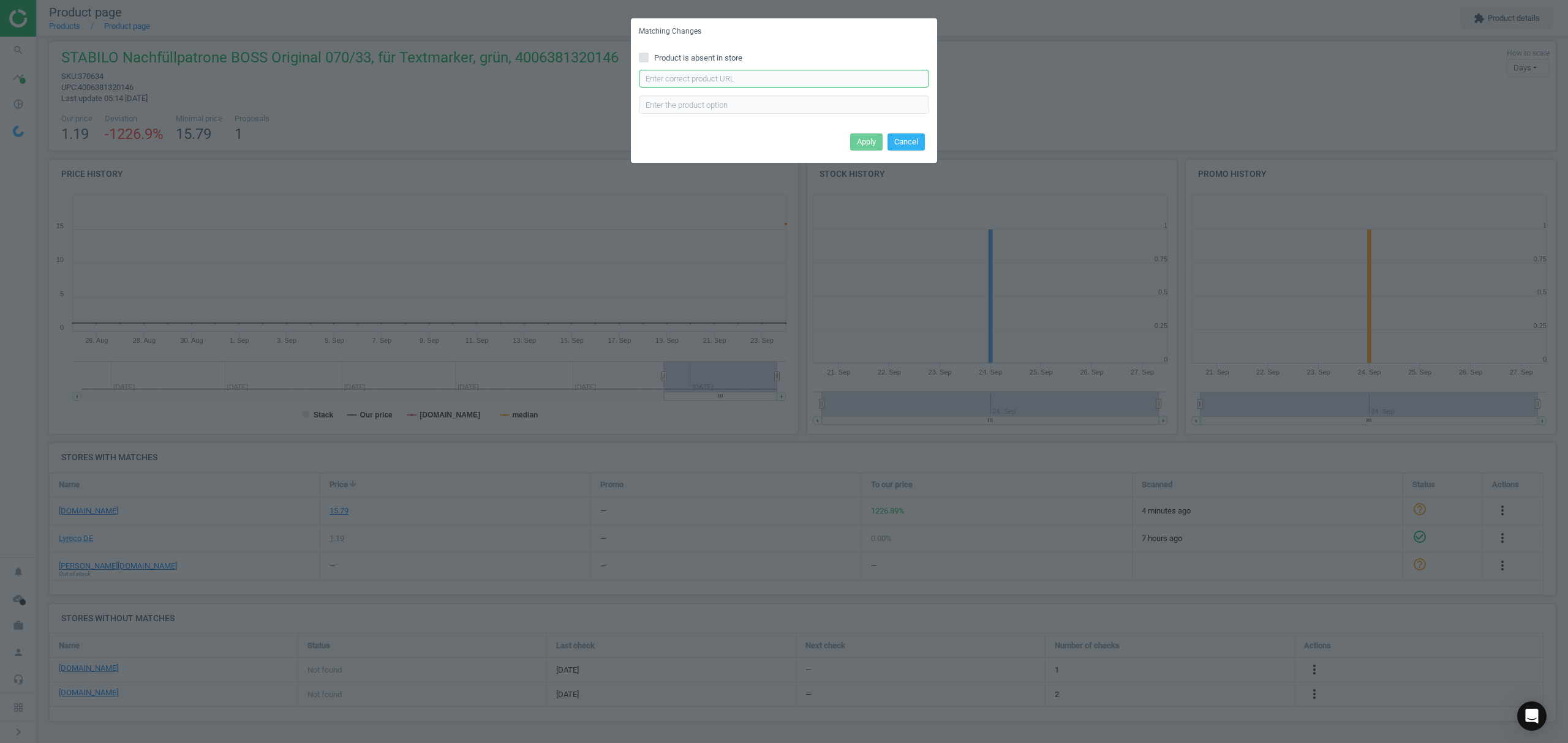
click at [797, 81] on input "text" at bounding box center [784, 79] width 290 height 18
paste input "[URL][DOMAIN_NAME]"
type input "[URL][DOMAIN_NAME]"
click at [862, 137] on button "Apply" at bounding box center [866, 142] width 33 height 17
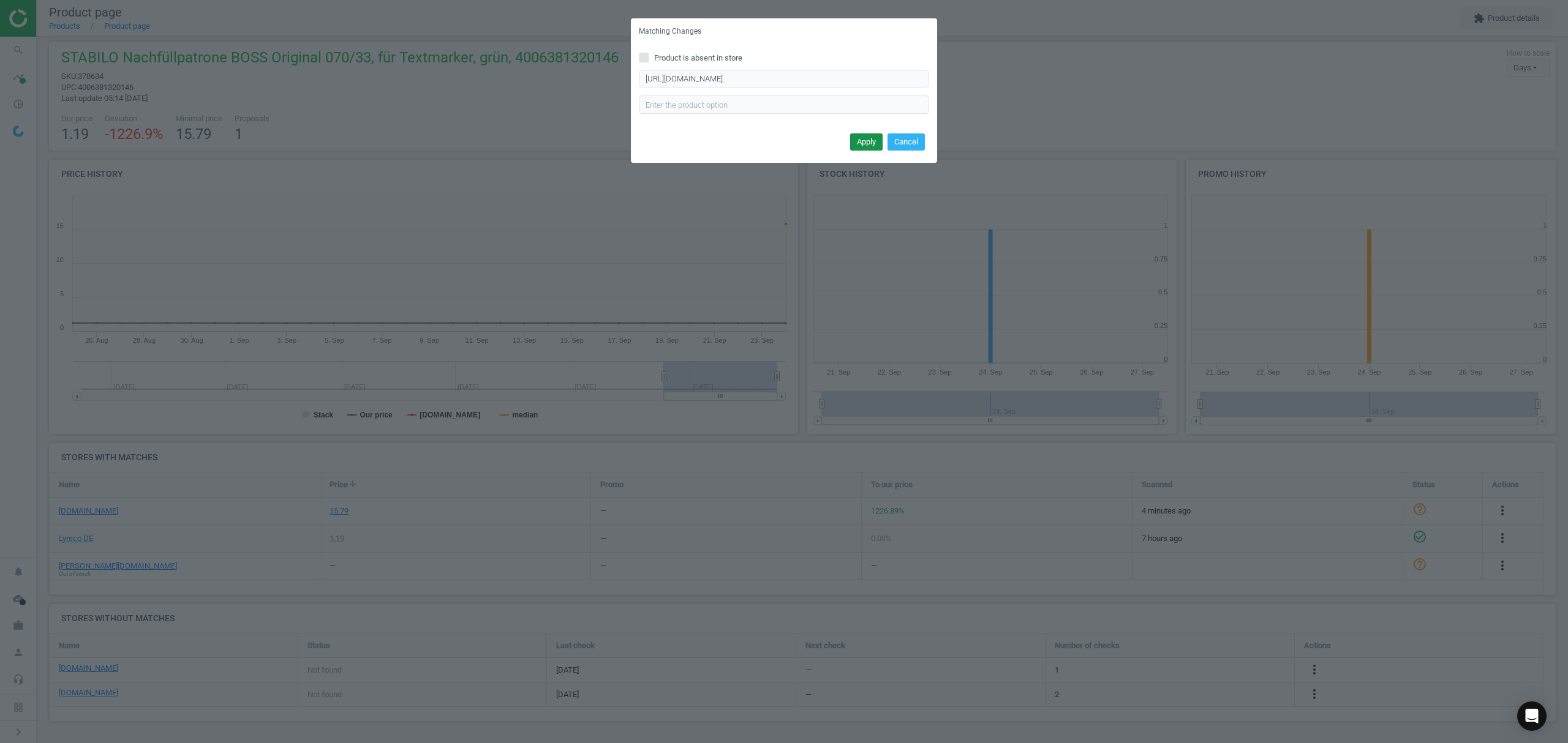
scroll to position [0, 0]
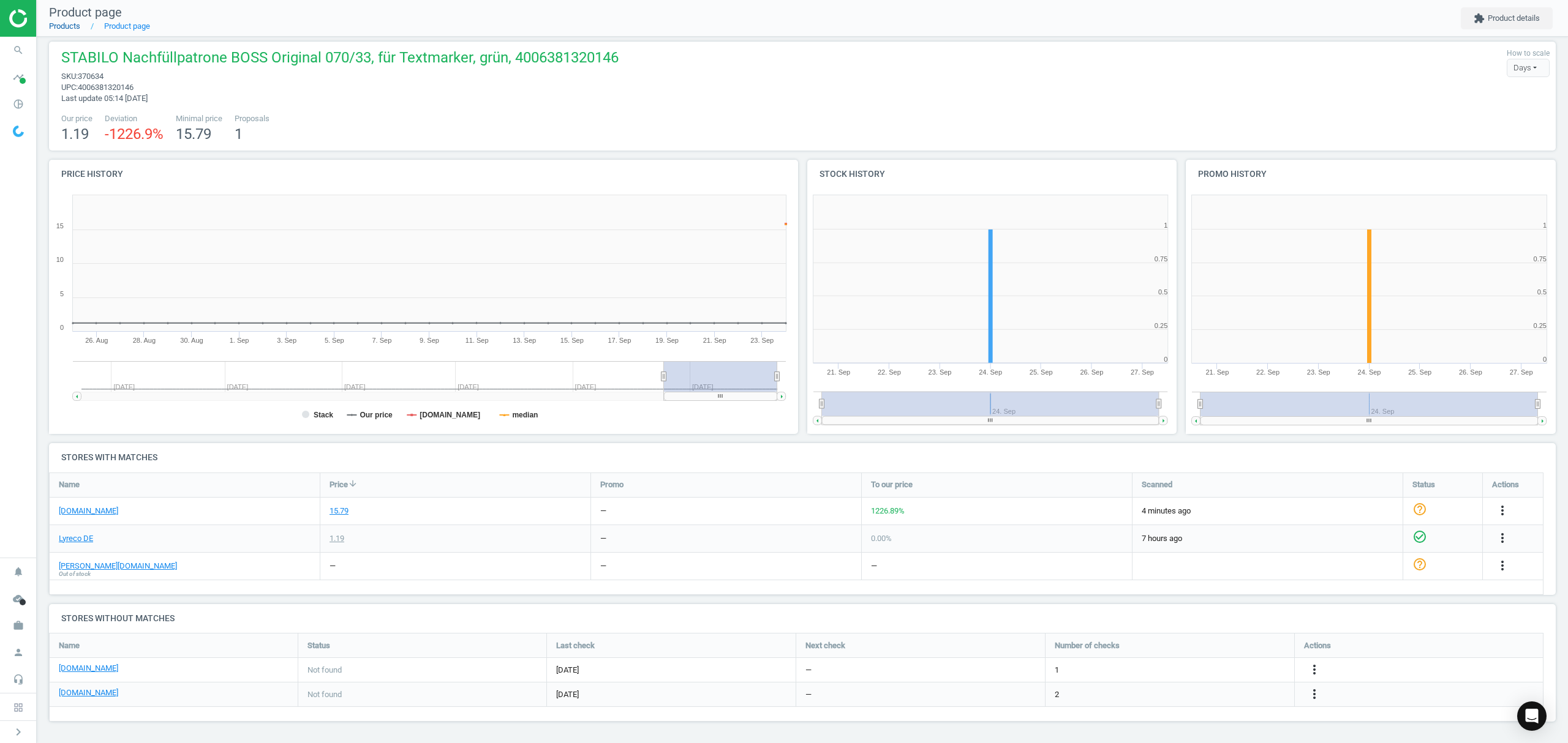
click at [69, 28] on link "Products" at bounding box center [64, 26] width 31 height 10
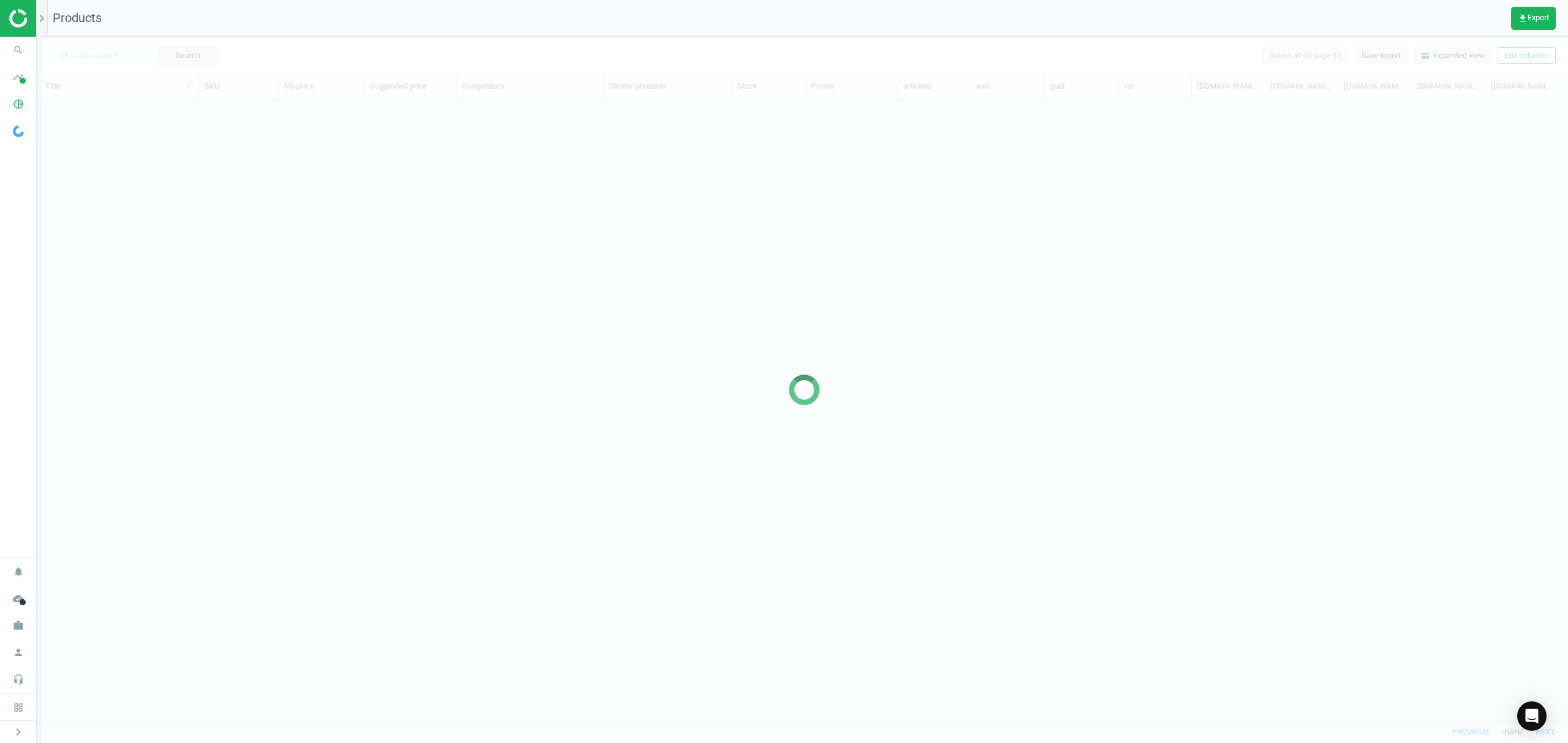
scroll to position [596, 1514]
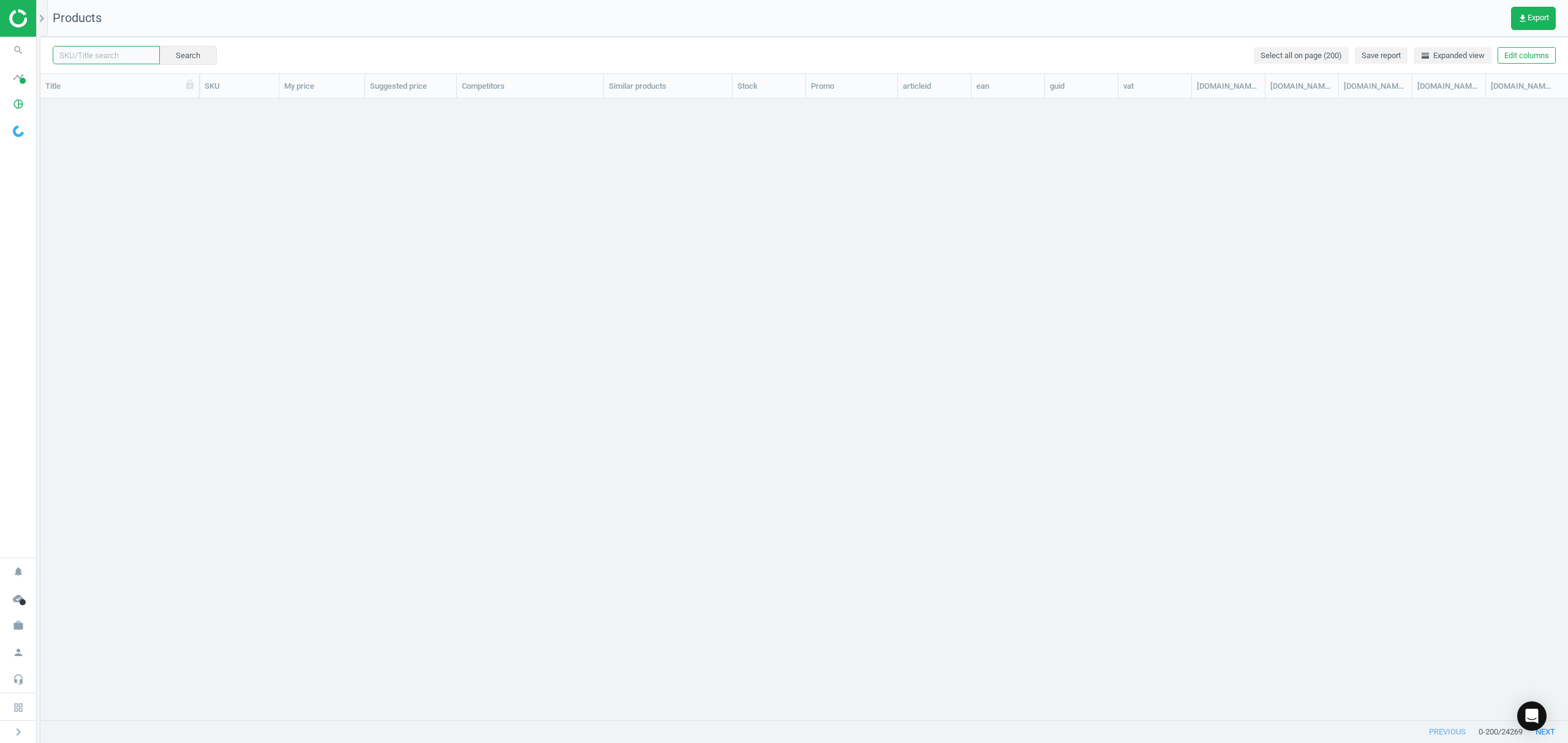
click at [93, 55] on input "text" at bounding box center [106, 55] width 107 height 18
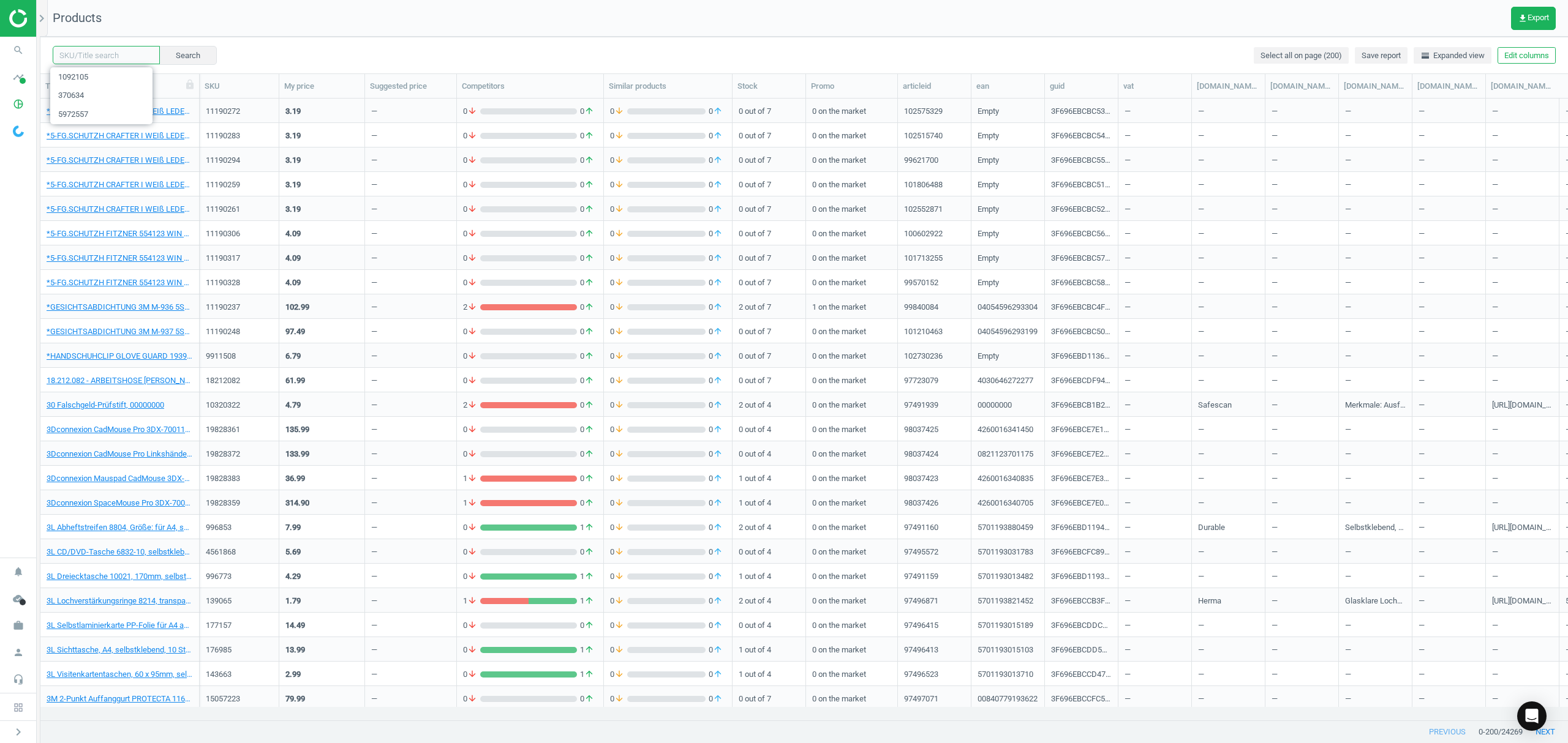
paste input "370656"
type input "370656"
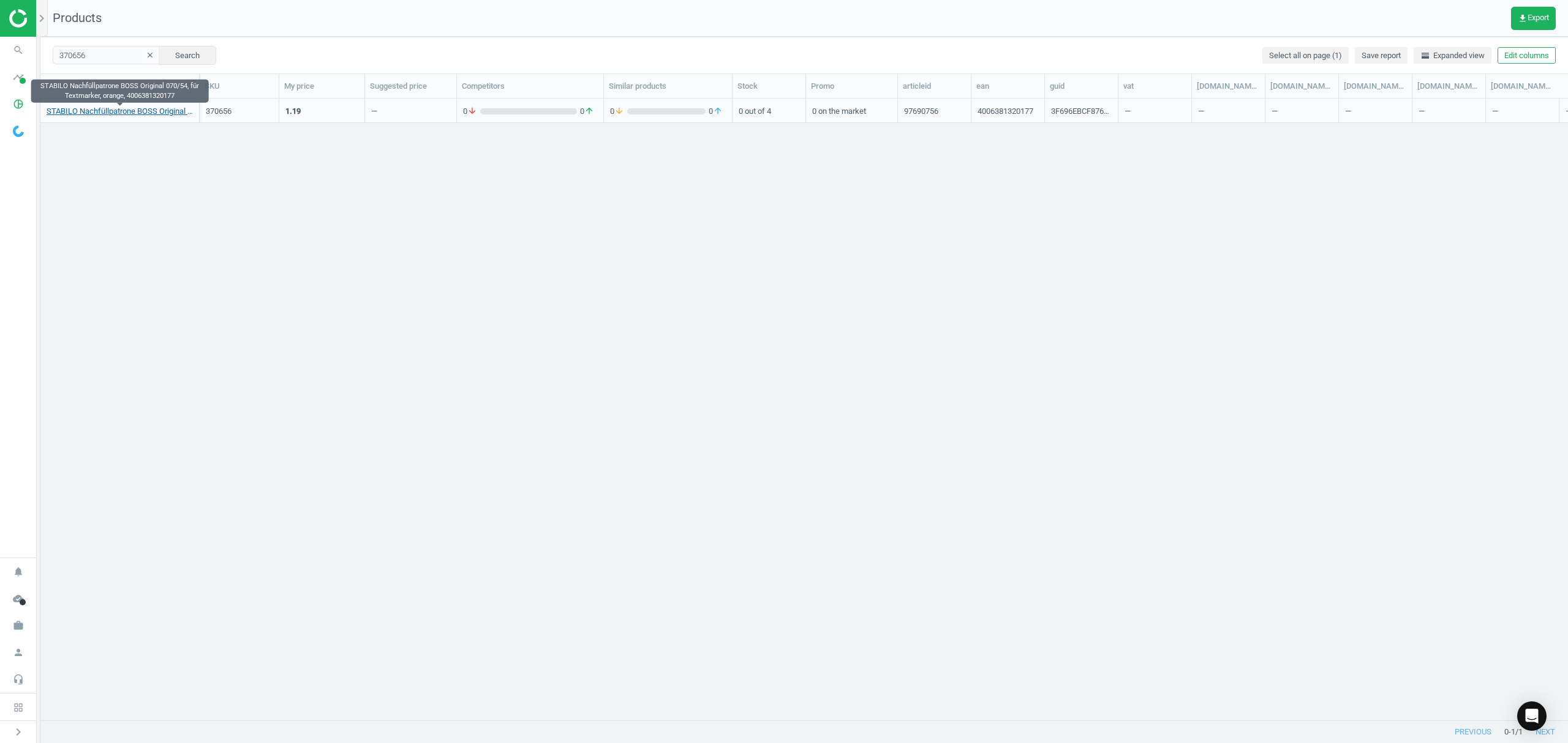
click at [112, 108] on link "STABILO Nachfüllpatrone BOSS Original 070/54, für Textmarker, orange, 400638132…" at bounding box center [119, 111] width 146 height 11
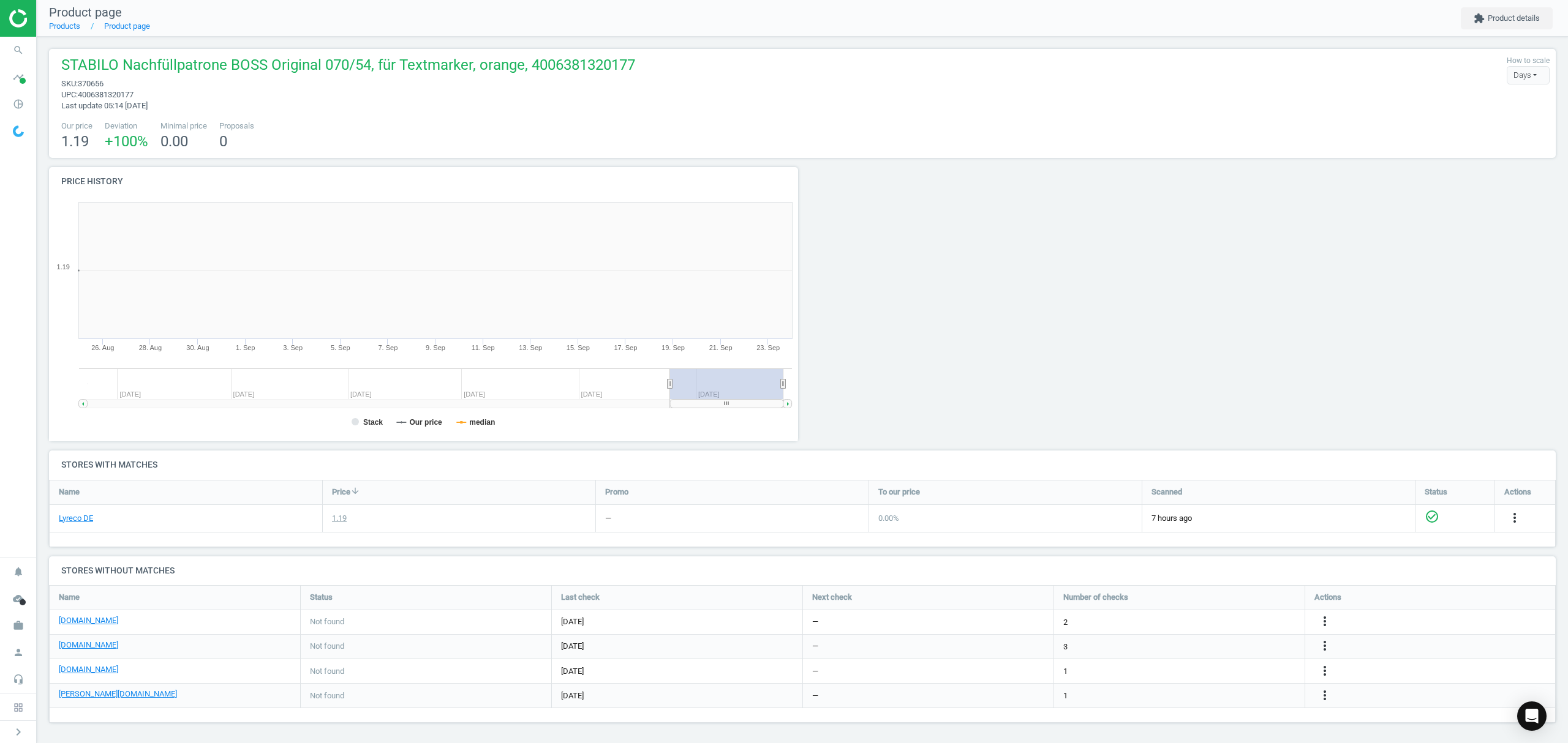
scroll to position [270, 767]
click at [1314, 625] on icon "more_vert" at bounding box center [1313, 622] width 14 height 14
click at [1215, 620] on link "Edit URL/product option" at bounding box center [1218, 624] width 168 height 19
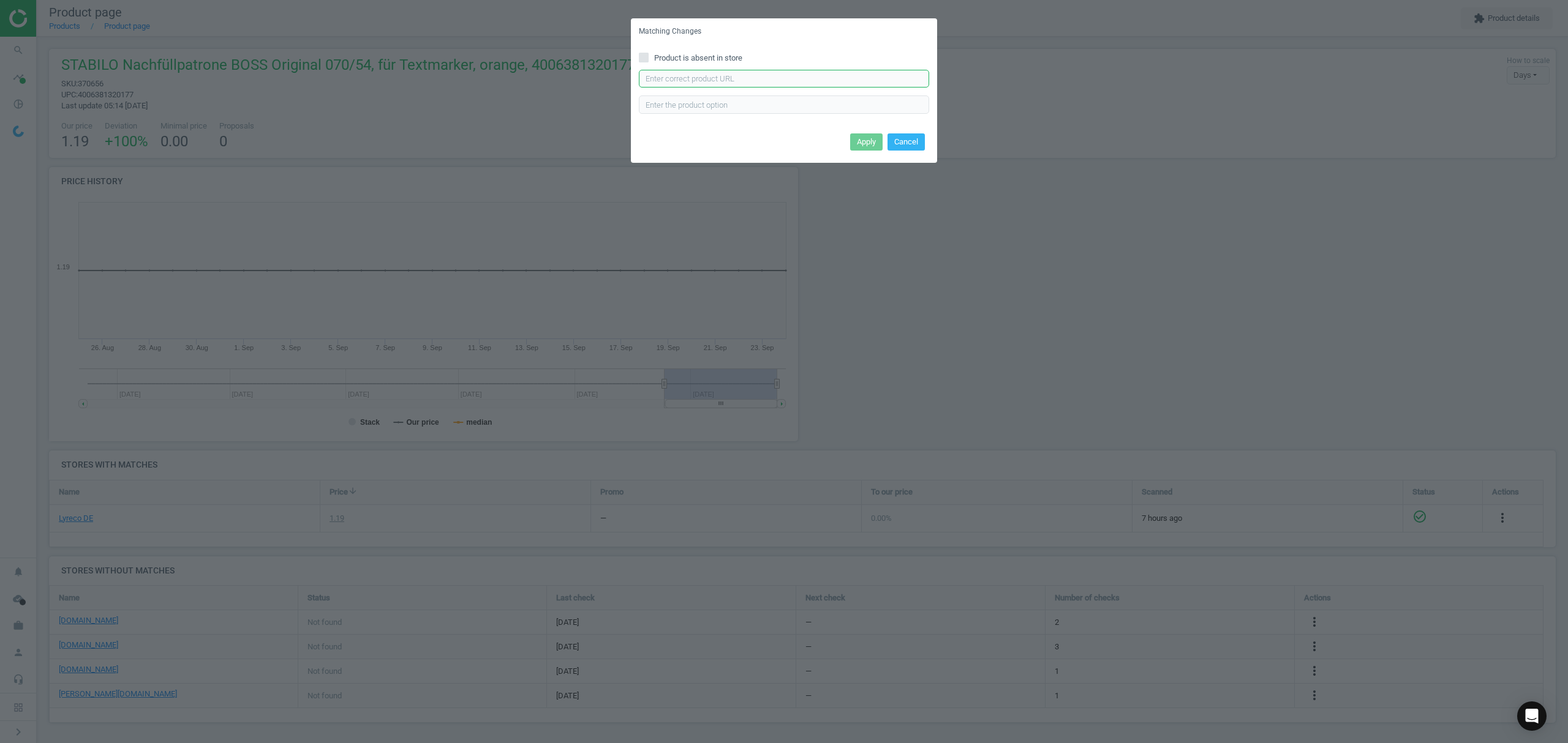
click at [763, 79] on input "text" at bounding box center [784, 79] width 290 height 18
paste input "[URL][DOMAIN_NAME]"
type input "[URL][DOMAIN_NAME]"
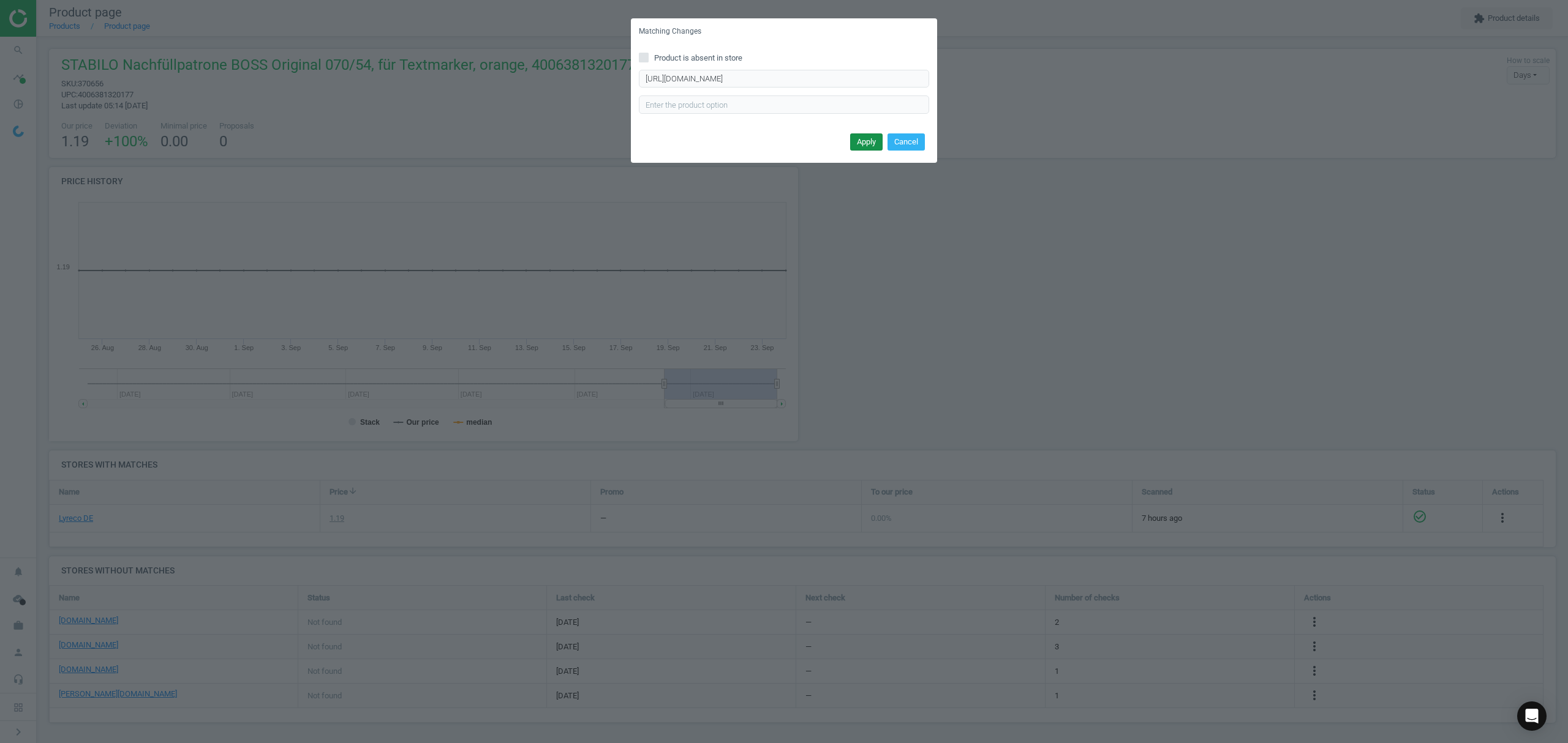
click at [865, 143] on button "Apply" at bounding box center [866, 142] width 33 height 17
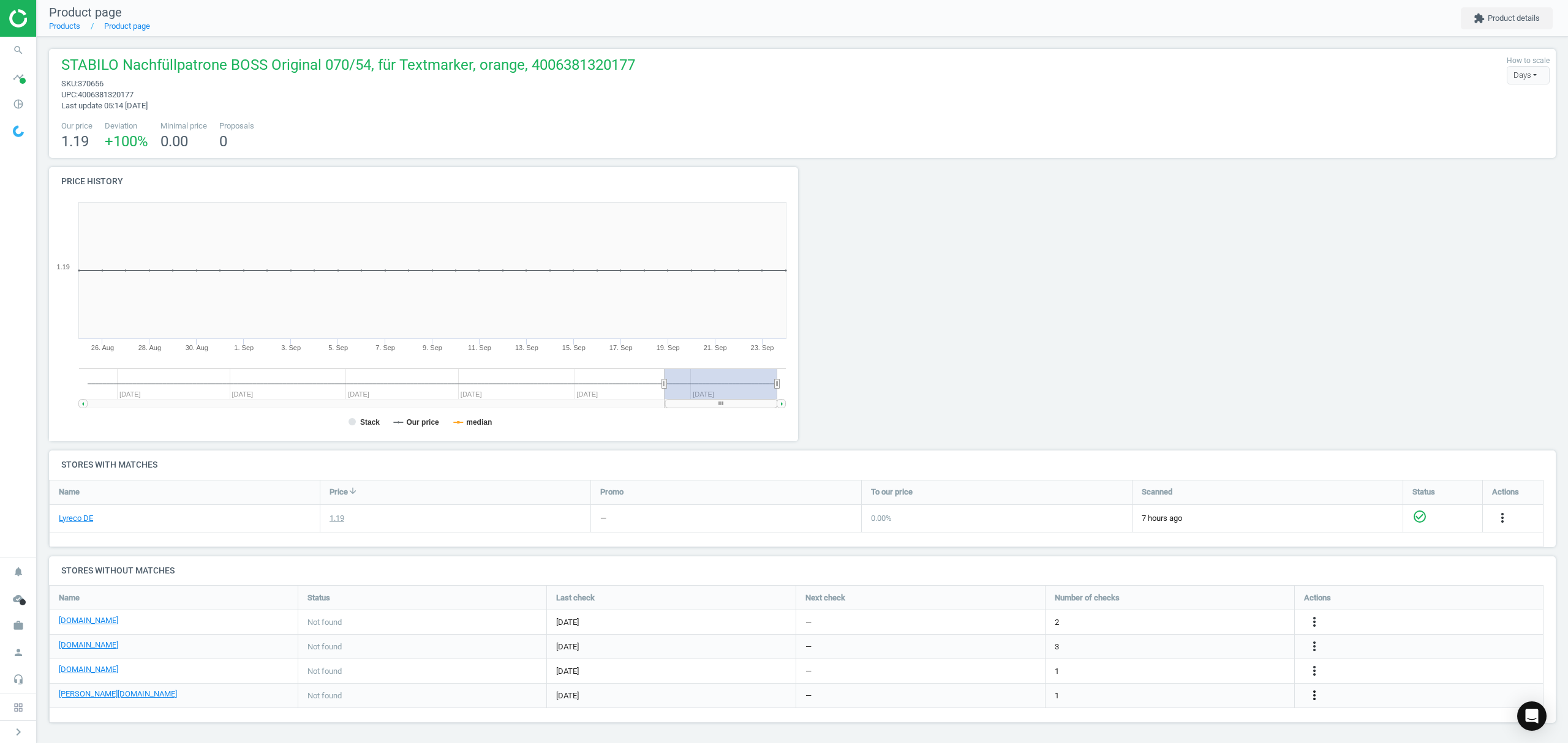
click at [1311, 698] on icon "more_vert" at bounding box center [1313, 695] width 14 height 14
click at [1220, 693] on link "Edit URL/product option" at bounding box center [1218, 697] width 168 height 19
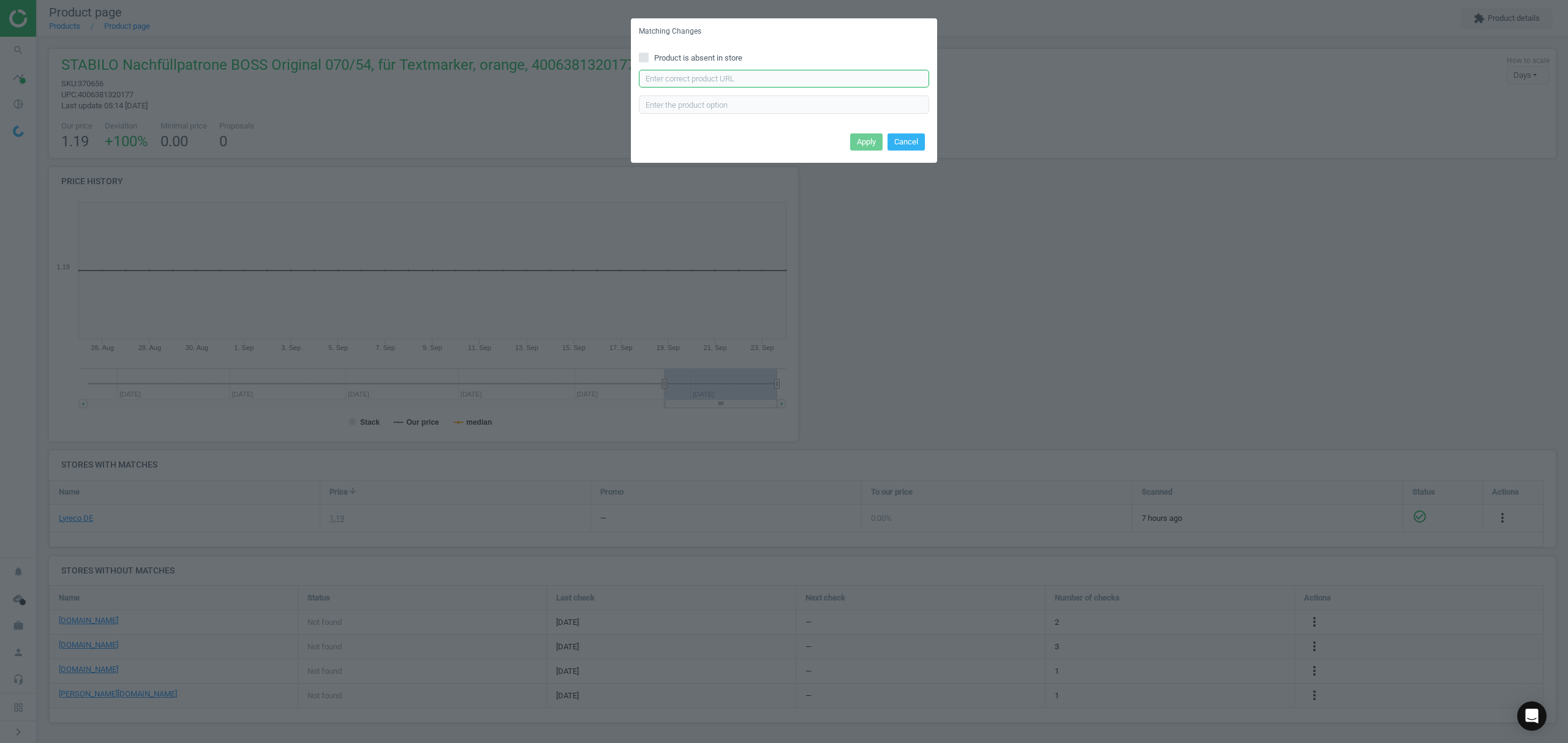
click at [705, 80] on input "text" at bounding box center [784, 79] width 290 height 18
paste input "[URL][DOMAIN_NAME][PERSON_NAME]"
type input "[URL][DOMAIN_NAME][PERSON_NAME]"
click at [689, 104] on input "text" at bounding box center [784, 104] width 290 height 18
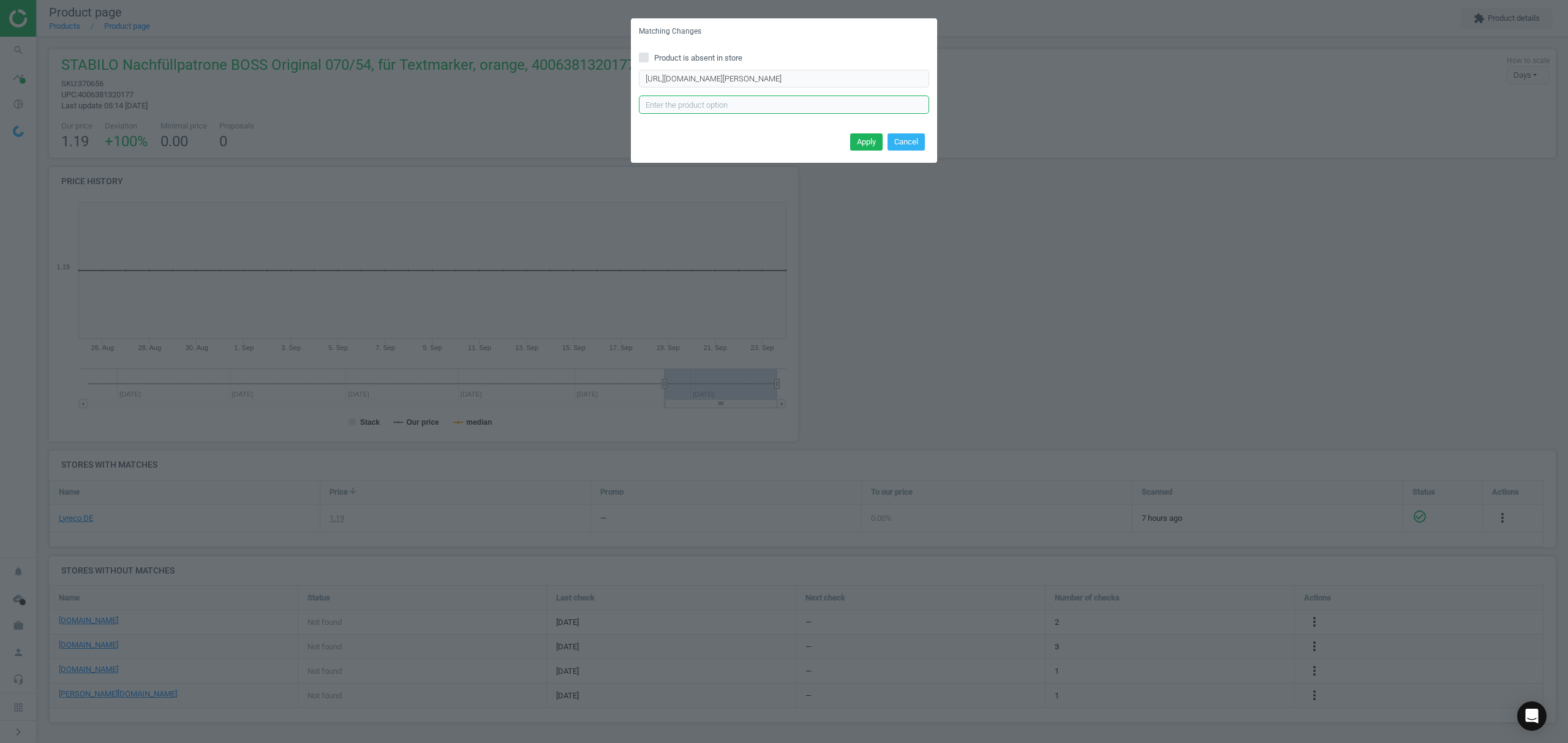
scroll to position [0, 0]
type input "OE"
click at [857, 143] on button "Apply" at bounding box center [866, 142] width 33 height 17
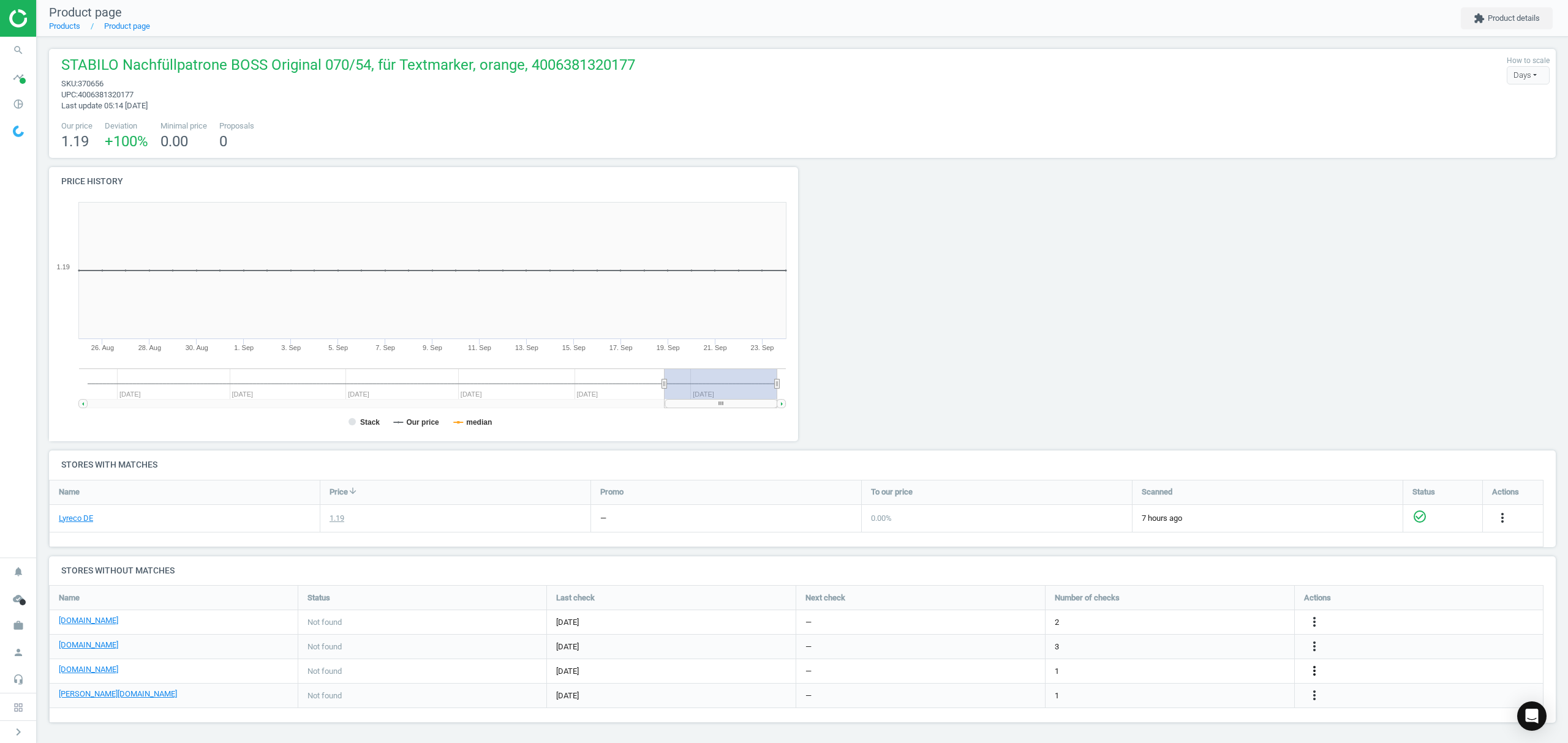
click at [1311, 670] on icon "more_vert" at bounding box center [1313, 671] width 14 height 14
click at [1207, 674] on link "Edit URL/product option" at bounding box center [1218, 673] width 168 height 19
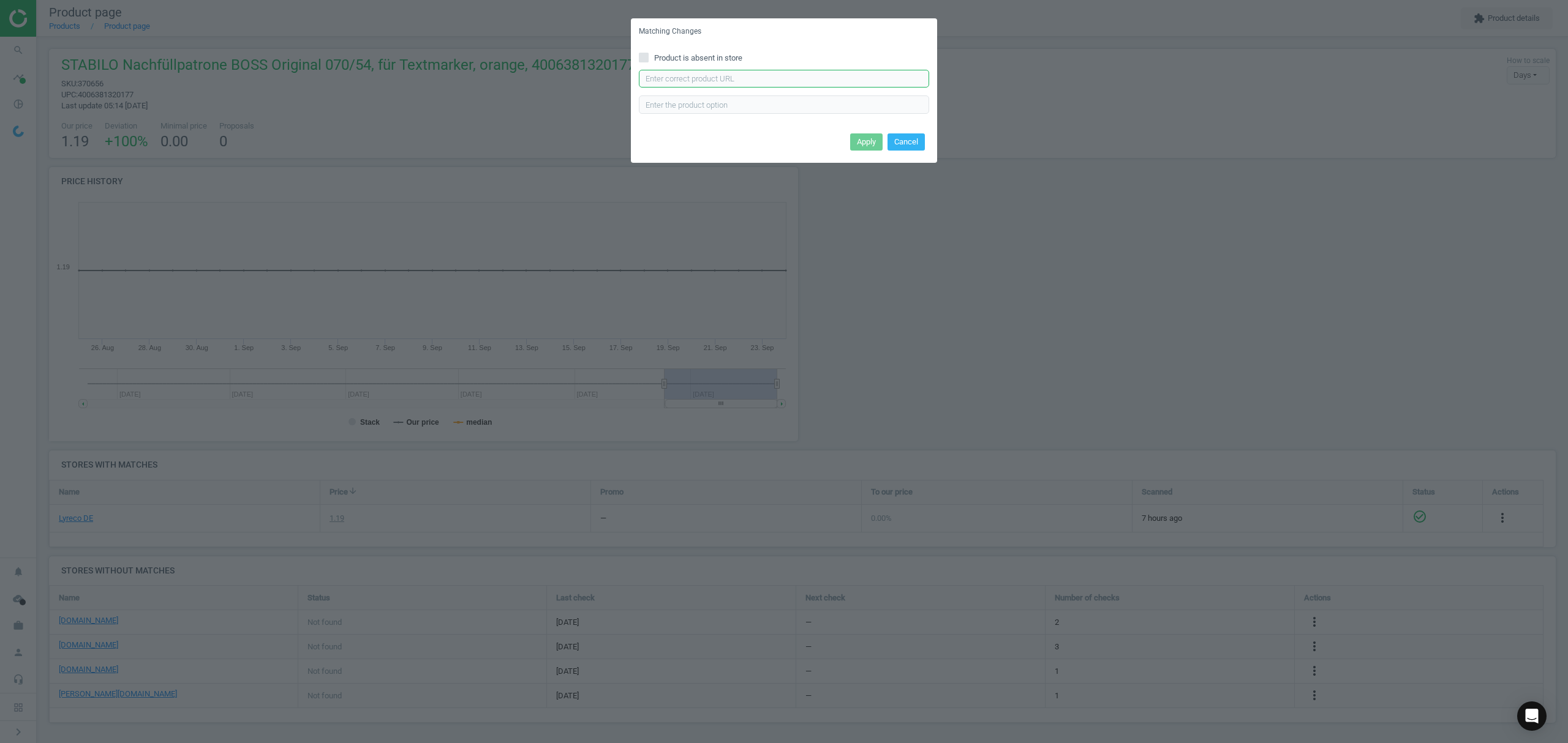
click at [740, 81] on input "text" at bounding box center [784, 79] width 290 height 18
paste input "[URL][DOMAIN_NAME]"
type input "[URL][DOMAIN_NAME]"
click at [863, 141] on button "Apply" at bounding box center [866, 142] width 33 height 17
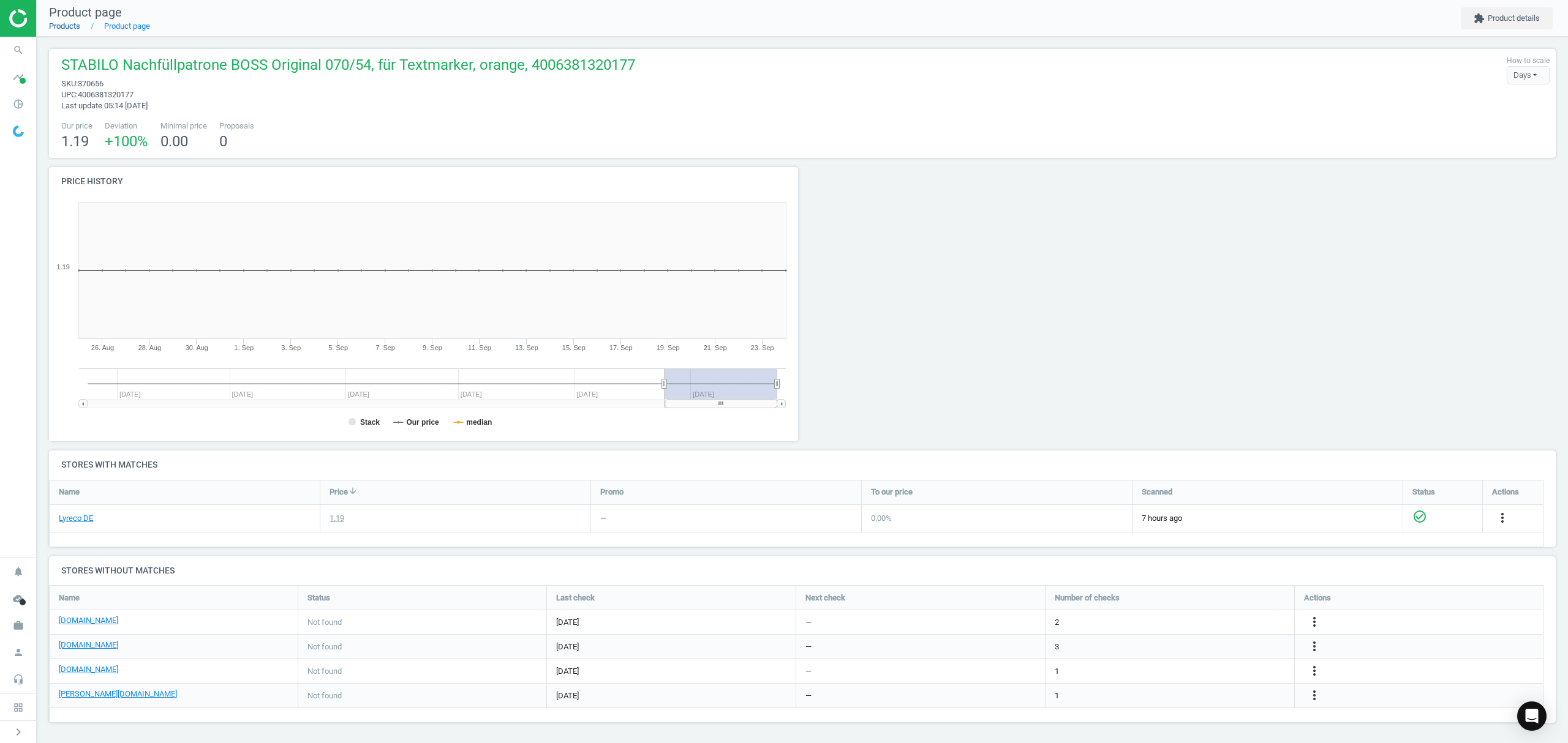
click at [65, 26] on link "Products" at bounding box center [64, 26] width 31 height 10
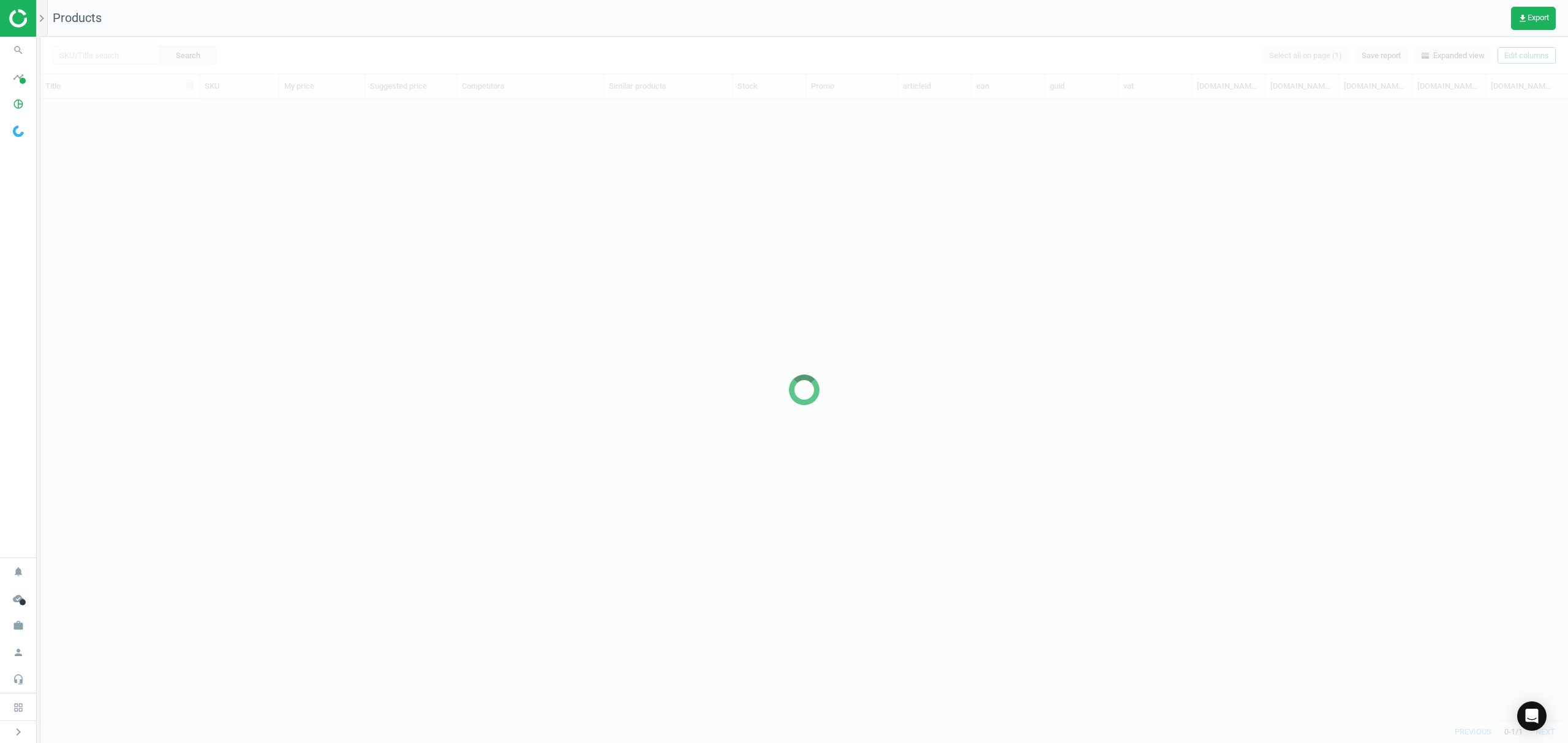
scroll to position [596, 1514]
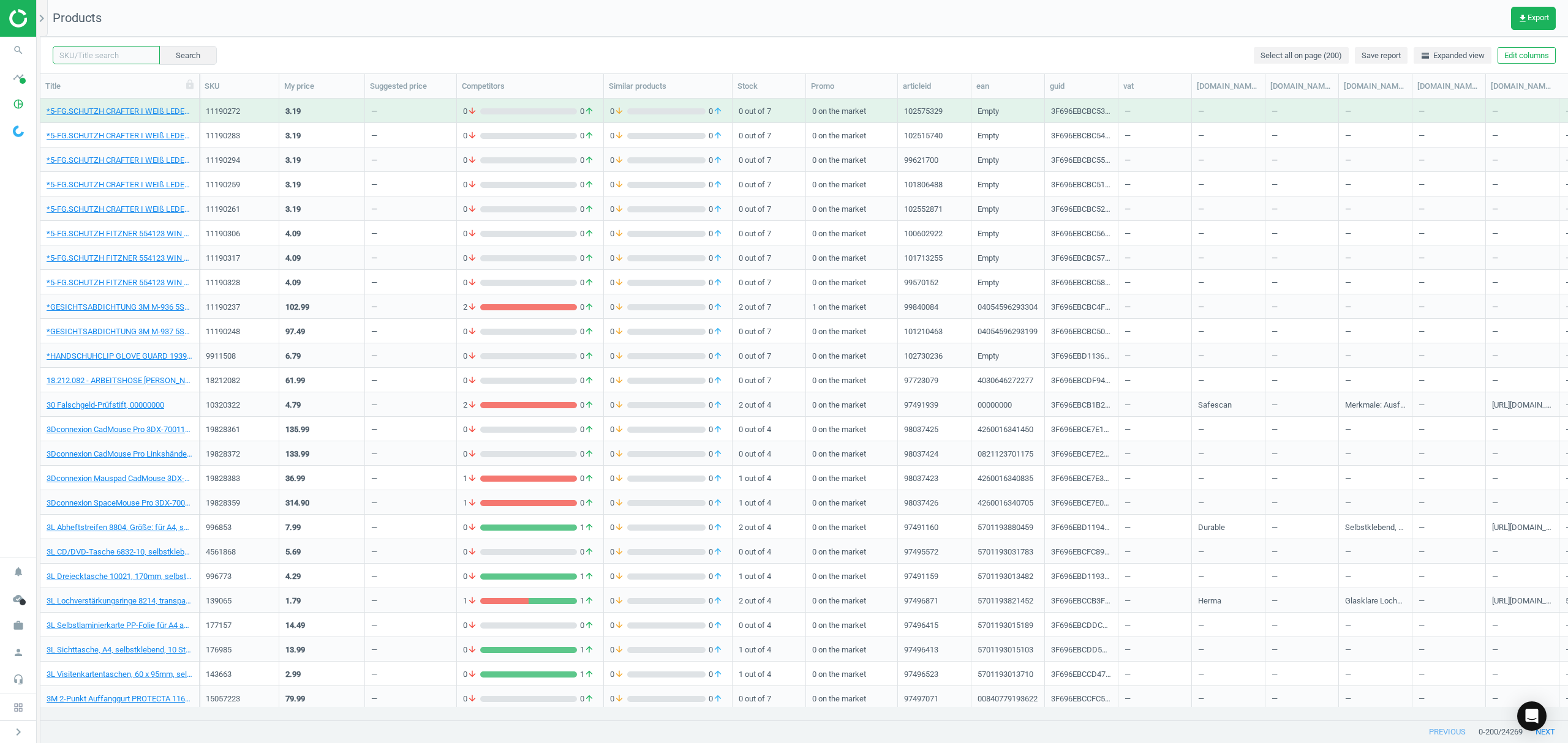
click at [100, 52] on input "text" at bounding box center [106, 55] width 107 height 18
paste input "370667"
type input "370667"
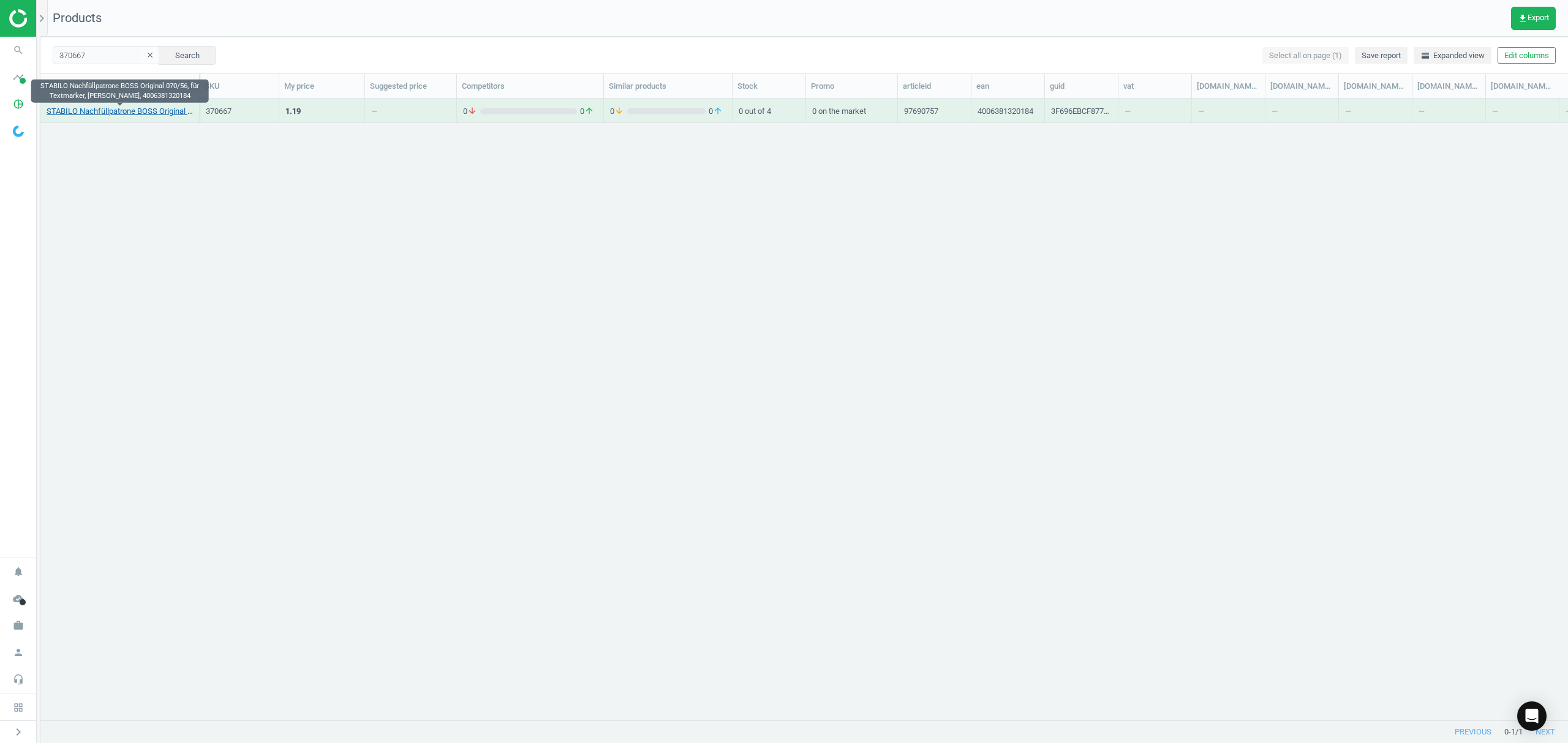
click at [147, 111] on link "STABILO Nachfüllpatrone BOSS Original 070/56, für Textmarker, [PERSON_NAME], 40…" at bounding box center [119, 111] width 146 height 11
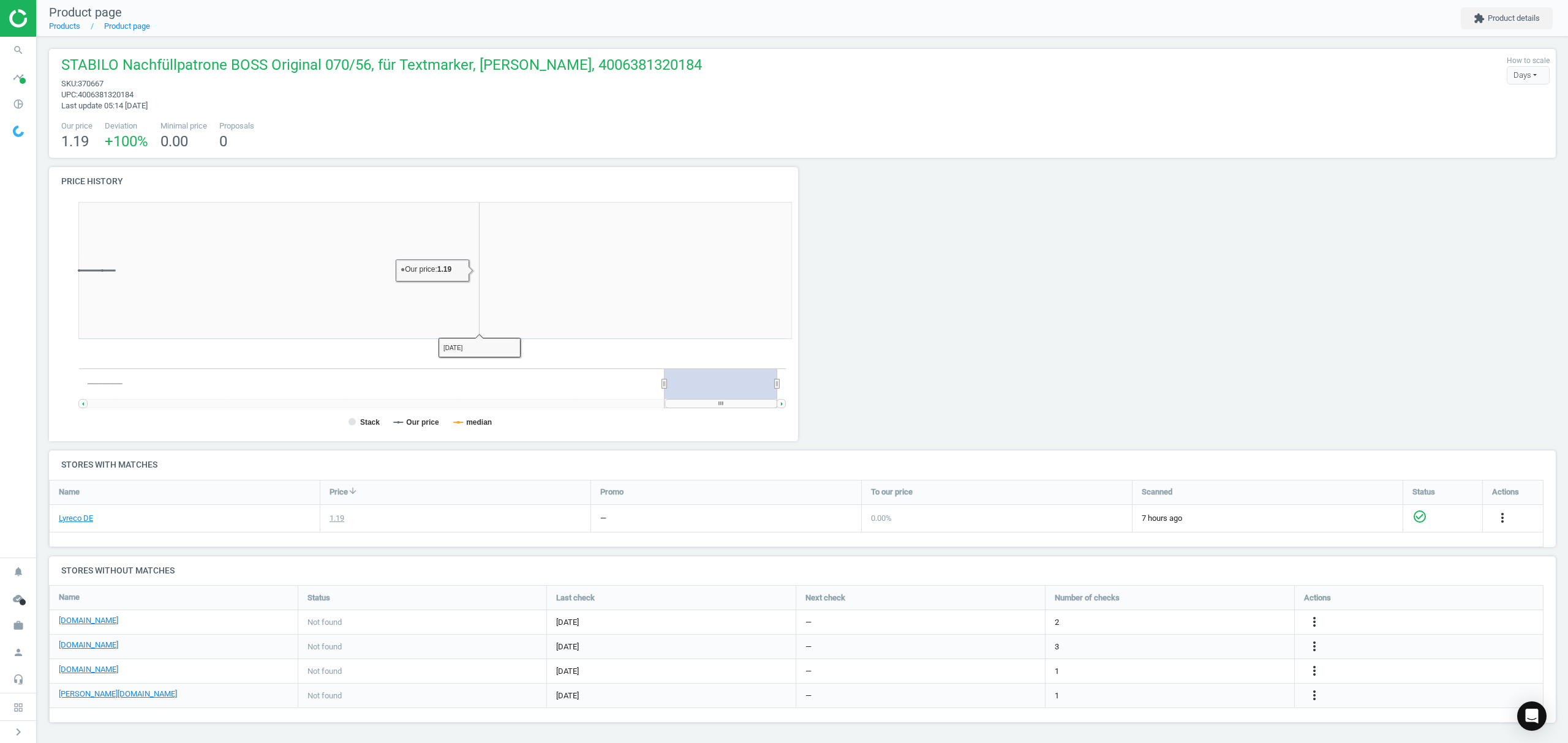
scroll to position [270, 767]
drag, startPoint x: 1315, startPoint y: 623, endPoint x: 1309, endPoint y: 623, distance: 6.0
click at [1311, 623] on icon "more_vert" at bounding box center [1313, 622] width 14 height 14
click at [1215, 625] on link "Edit URL/product option" at bounding box center [1218, 624] width 168 height 19
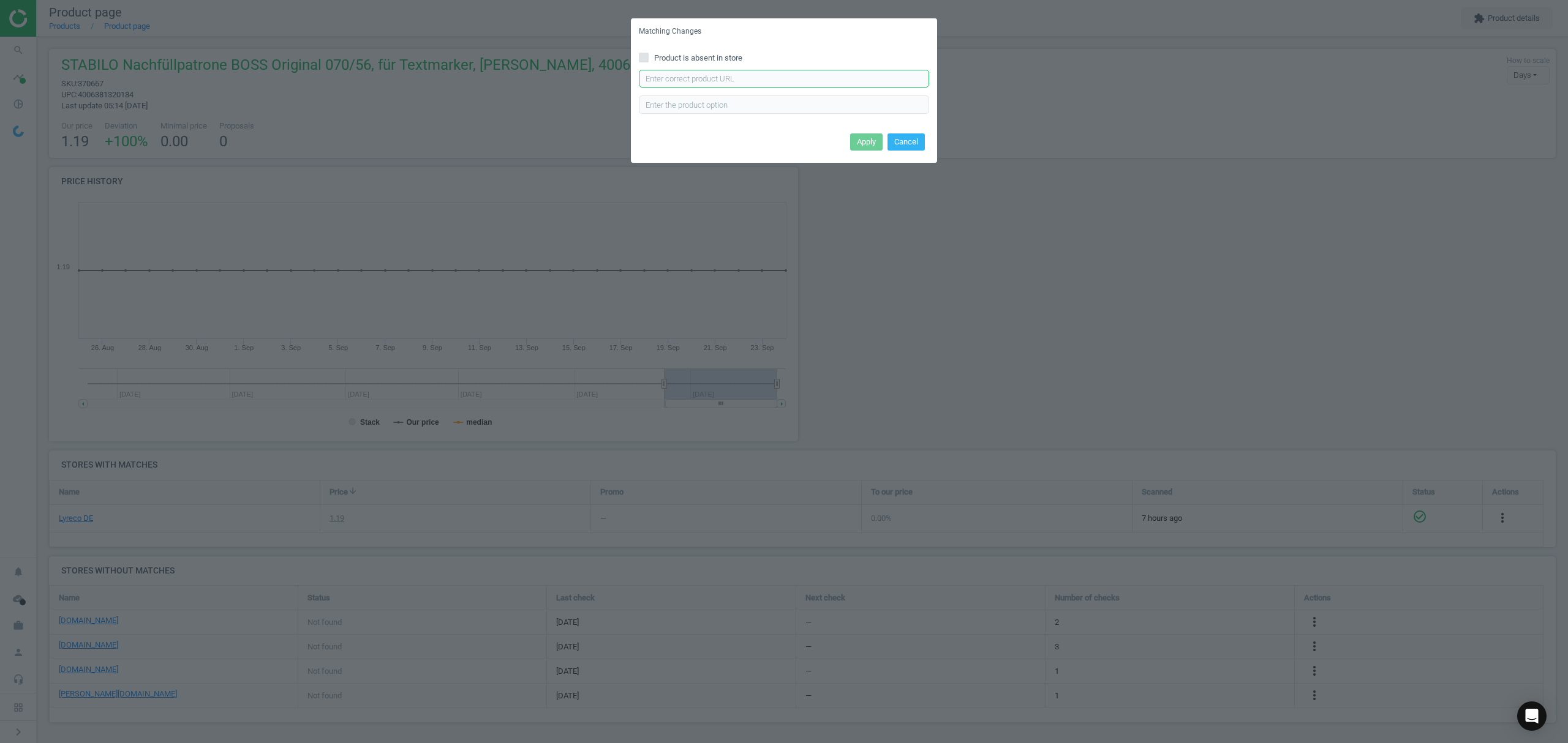
click at [829, 84] on input "text" at bounding box center [784, 79] width 290 height 18
paste input "[URL][DOMAIN_NAME]"
type input "[URL][DOMAIN_NAME]"
click at [873, 142] on button "Apply" at bounding box center [866, 142] width 33 height 17
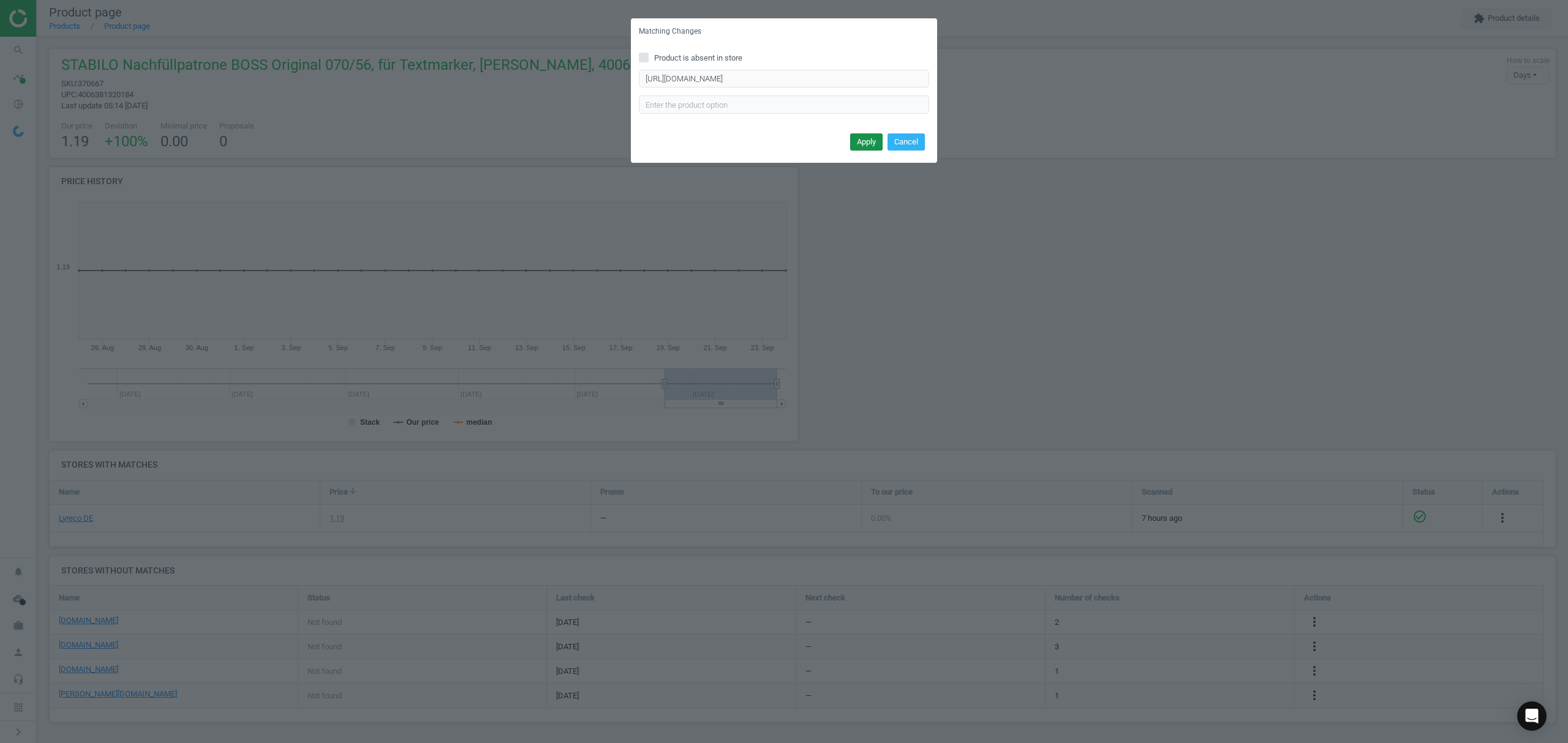
scroll to position [0, 0]
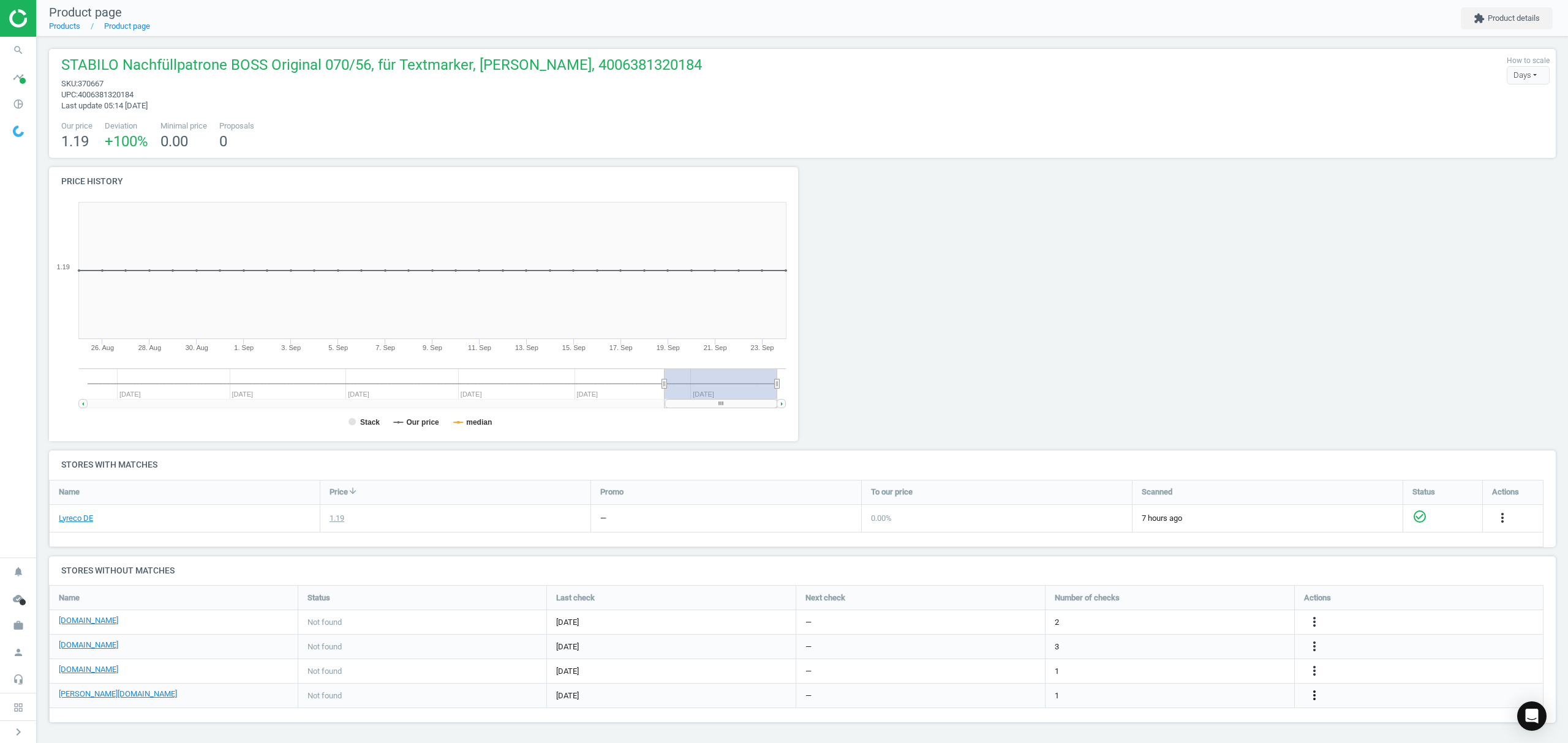
click at [1314, 694] on icon "more_vert" at bounding box center [1313, 695] width 14 height 14
click at [1213, 698] on link "Edit URL/product option" at bounding box center [1218, 697] width 168 height 19
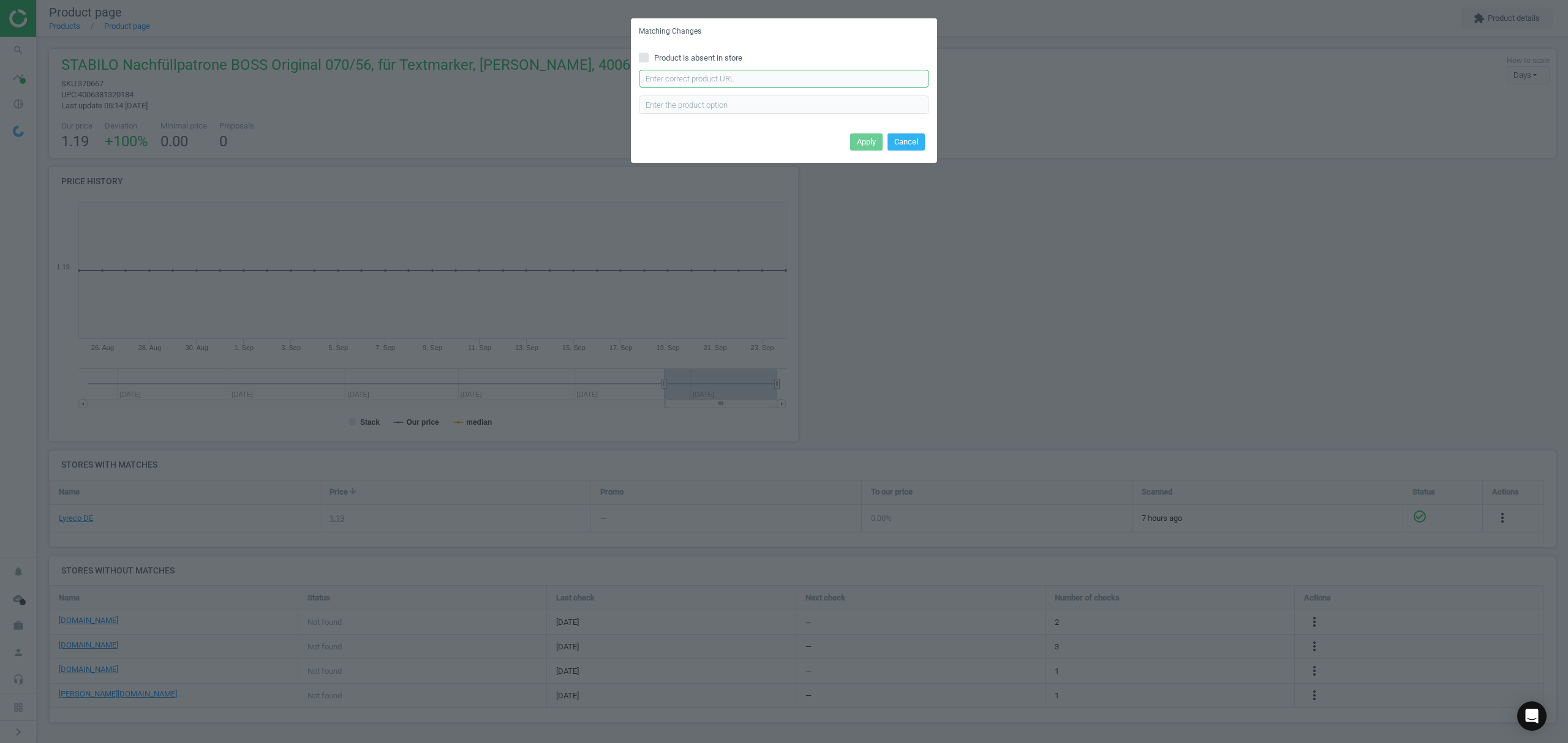
click at [750, 77] on input "text" at bounding box center [784, 79] width 290 height 18
paste input "[URL][DOMAIN_NAME][PERSON_NAME]"
type input "[URL][DOMAIN_NAME][PERSON_NAME]"
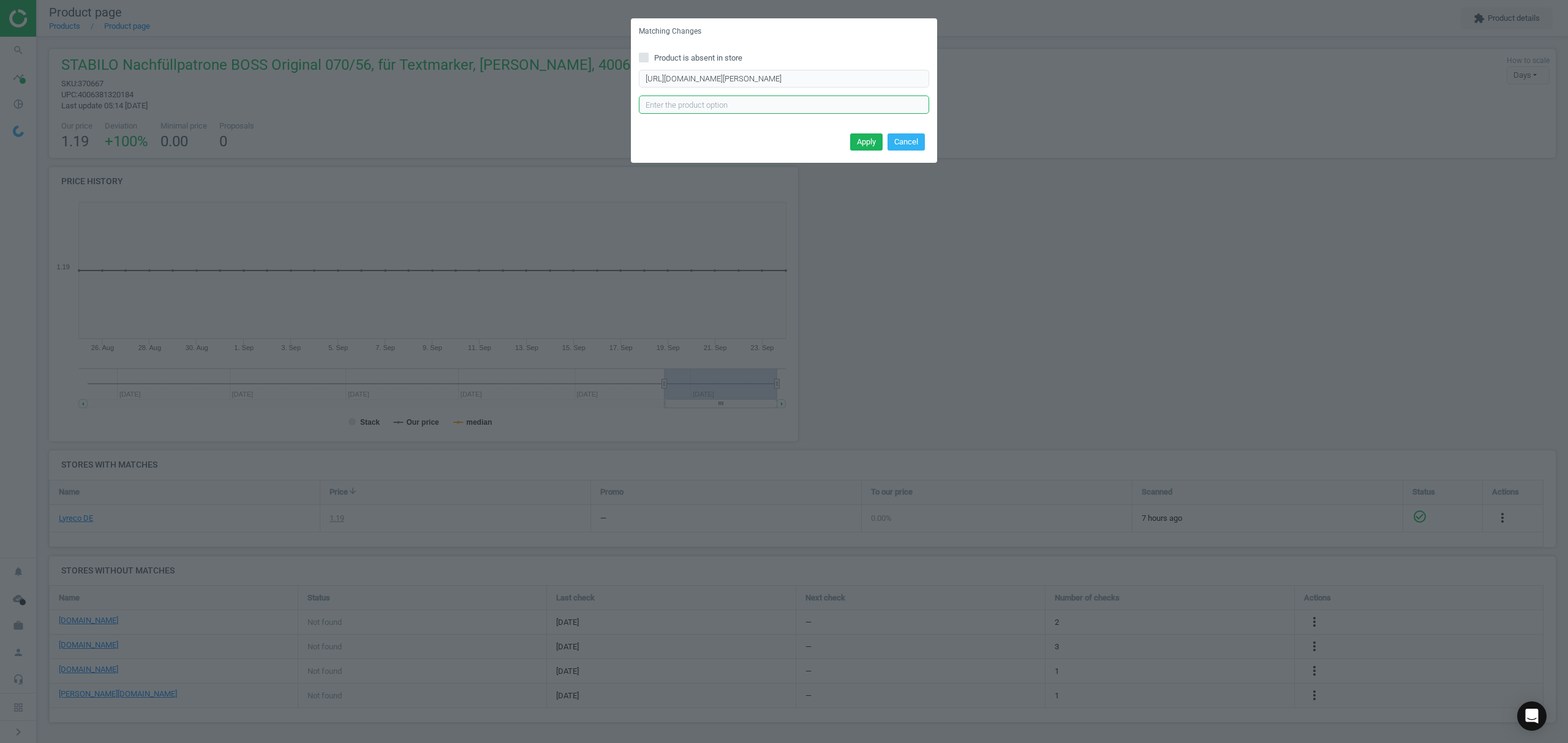
click at [711, 106] on input "text" at bounding box center [784, 104] width 290 height 18
type input "PK"
click at [867, 144] on button "Apply" at bounding box center [866, 142] width 33 height 17
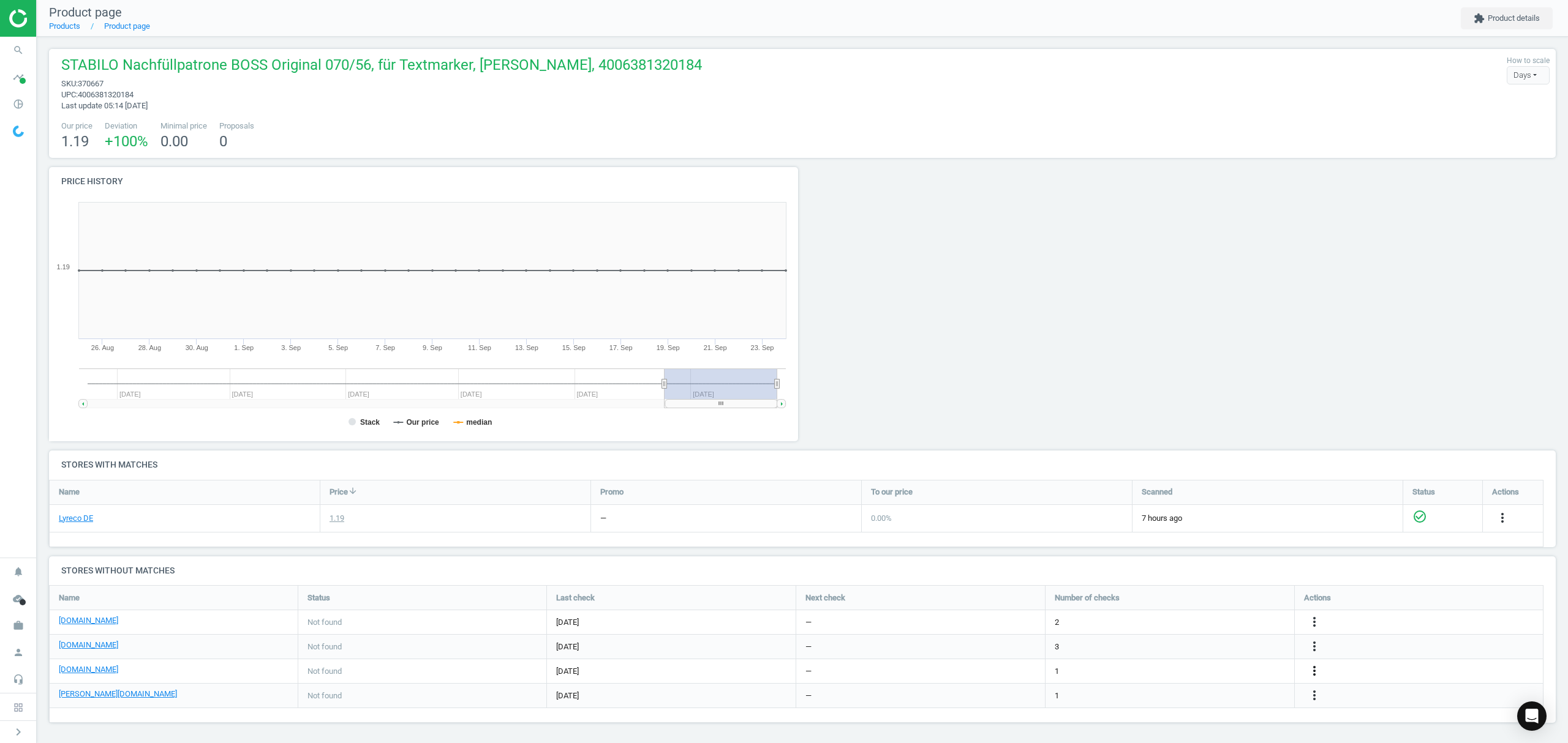
click at [1317, 669] on icon "more_vert" at bounding box center [1313, 671] width 14 height 14
click at [1163, 669] on link "Edit URL/product option" at bounding box center [1218, 673] width 168 height 19
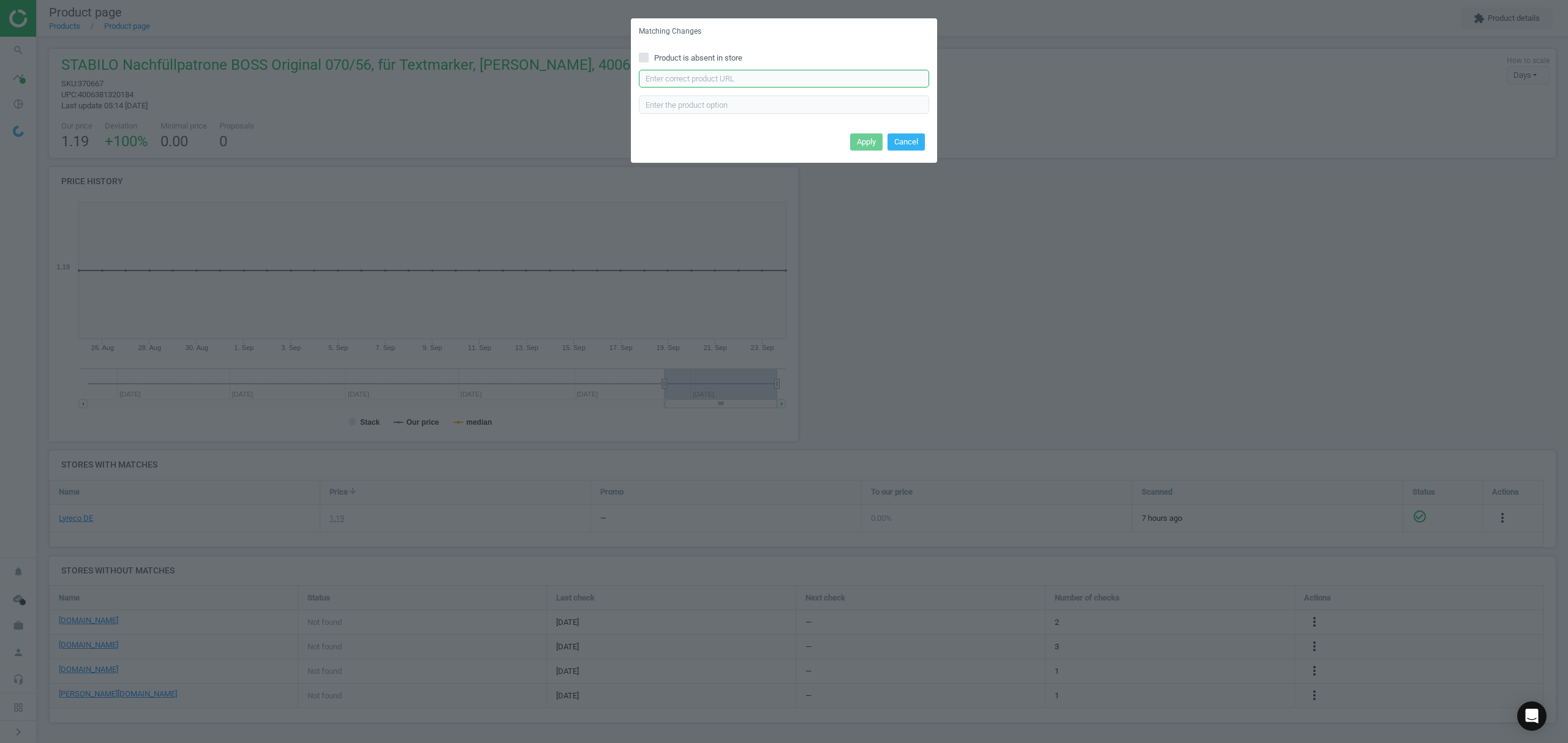
click at [738, 81] on input "text" at bounding box center [784, 79] width 290 height 18
paste input "[URL][DOMAIN_NAME]"
type input "[URL][DOMAIN_NAME]"
click at [860, 134] on button "Apply" at bounding box center [866, 142] width 33 height 17
